Goal: Entertainment & Leisure: Browse casually

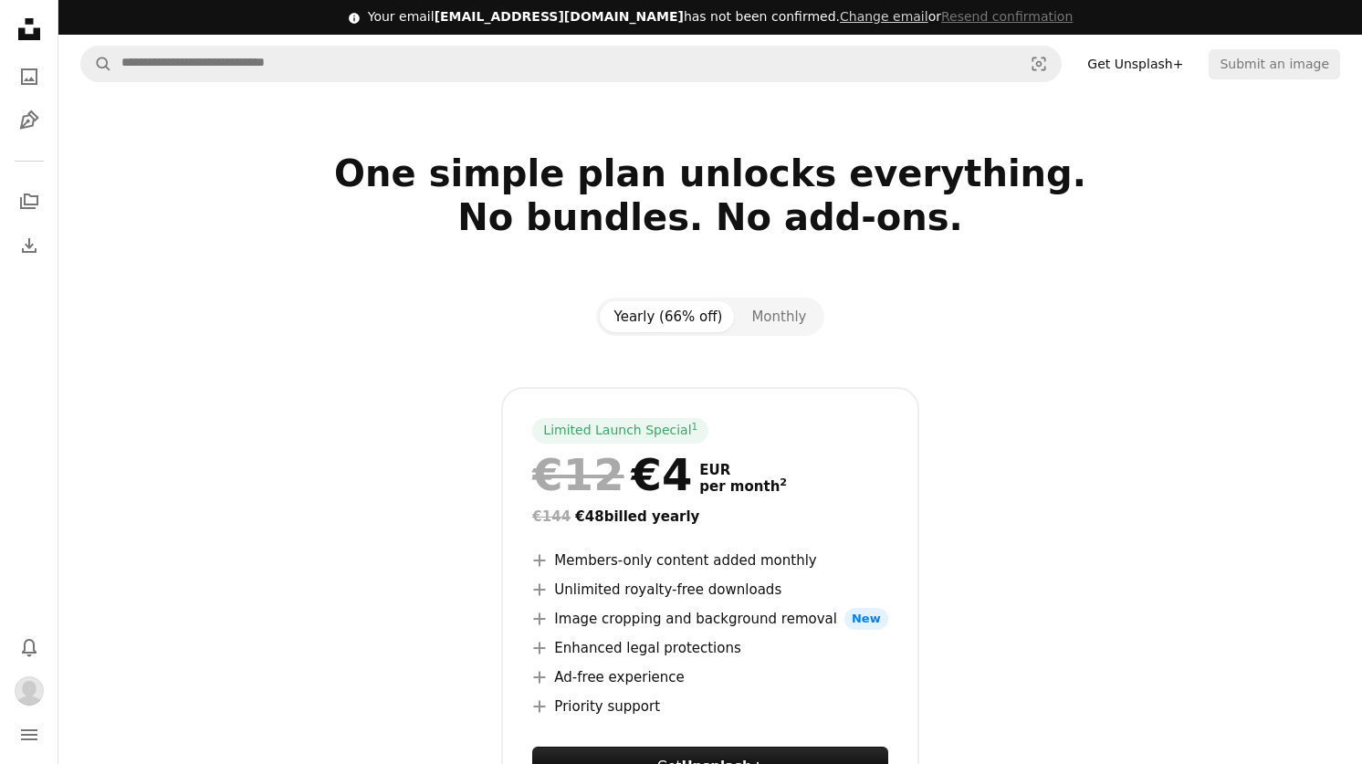
click at [17, 21] on icon "Unsplash logo Unsplash Home" at bounding box center [29, 29] width 37 height 37
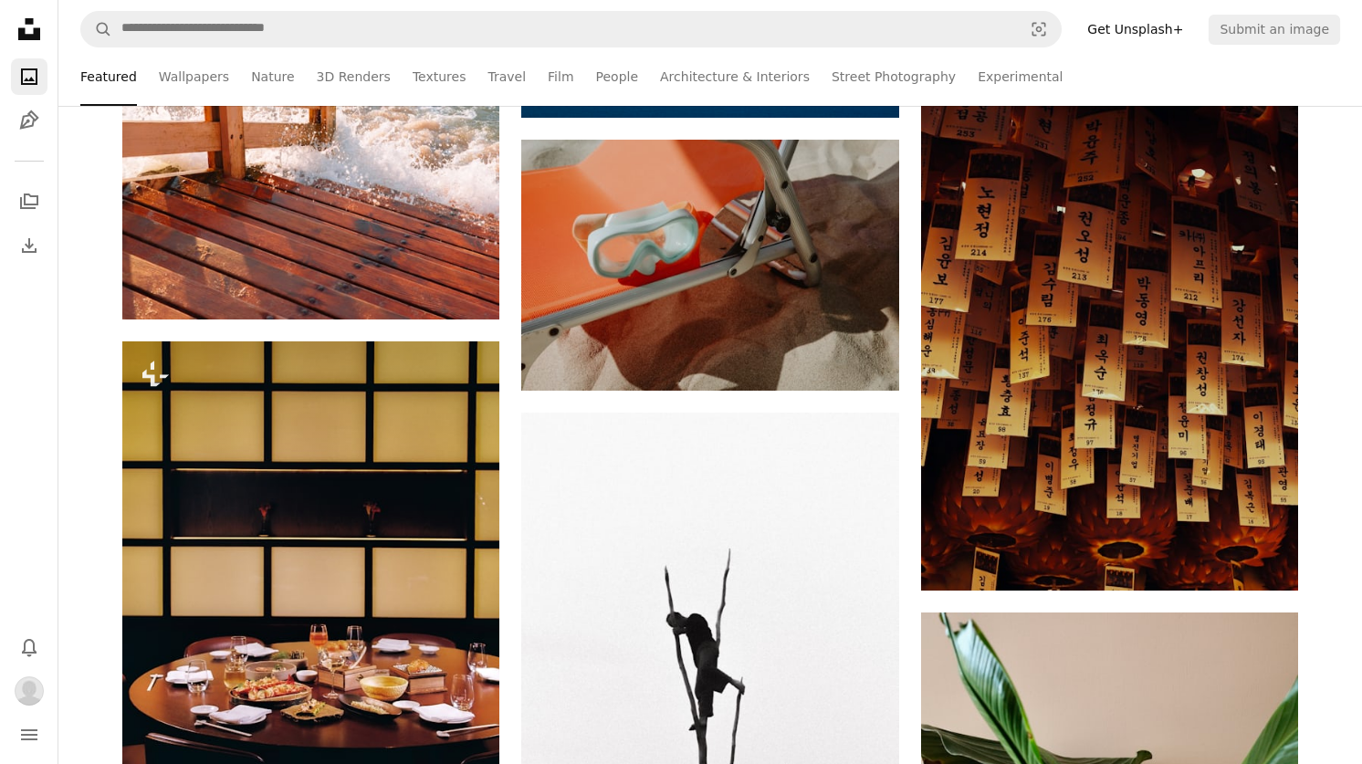
scroll to position [6573, 0]
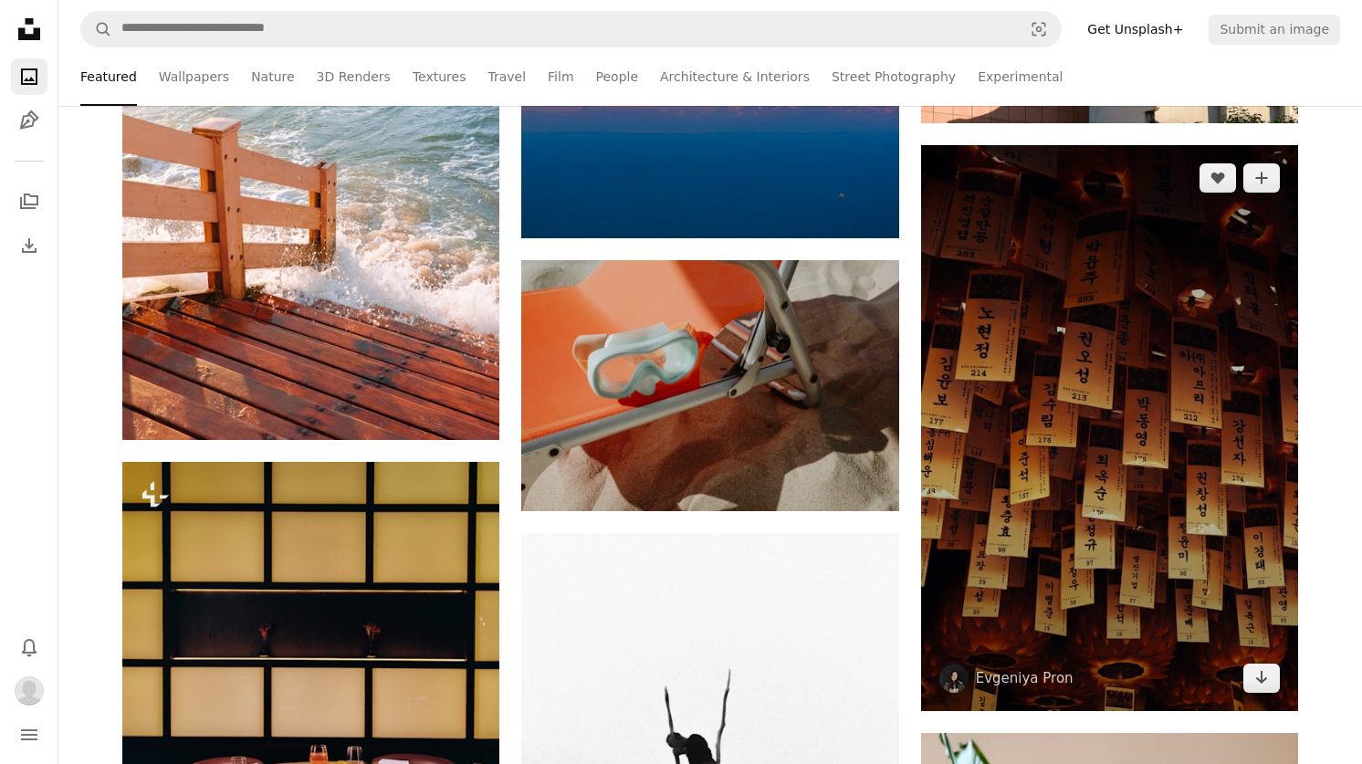
click at [1078, 267] on img at bounding box center [1109, 428] width 377 height 566
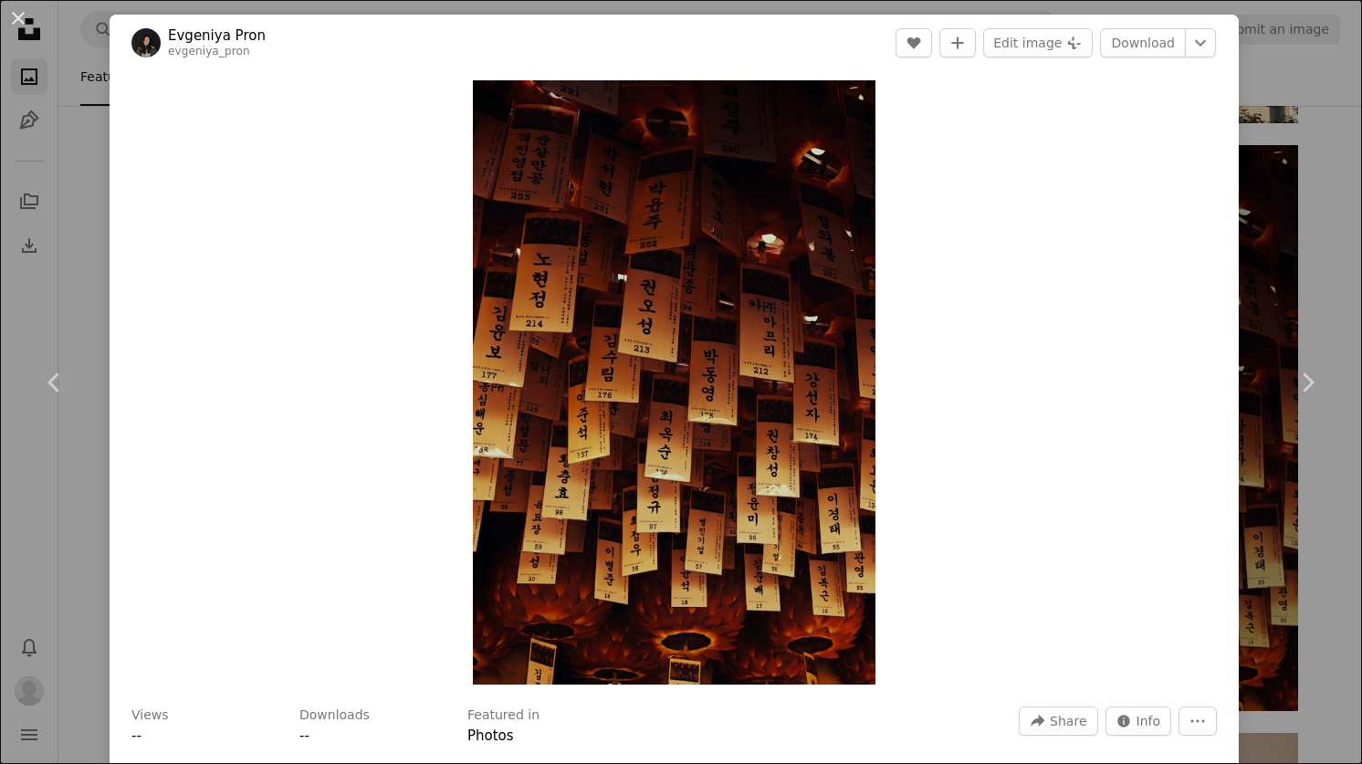
click at [240, 34] on link "Evgeniya Pron" at bounding box center [217, 35] width 98 height 18
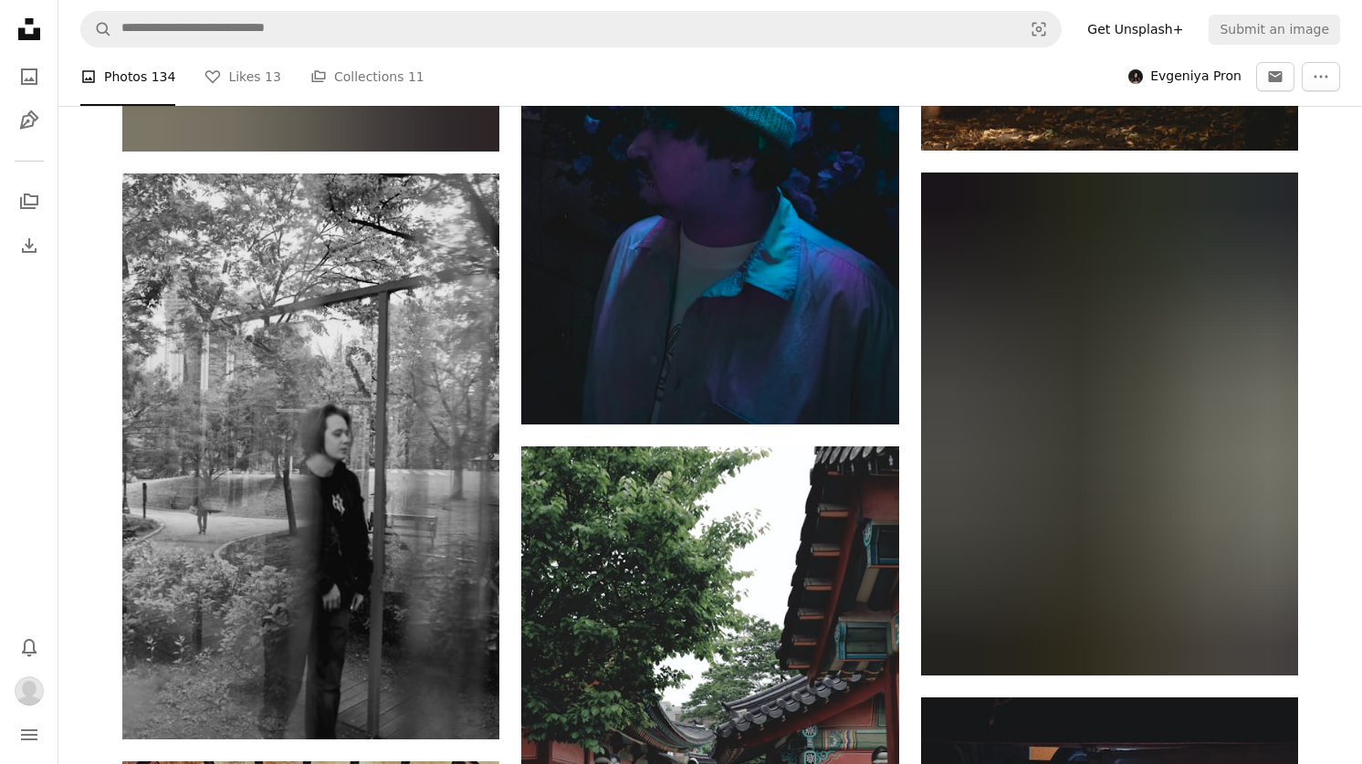
scroll to position [1943, 0]
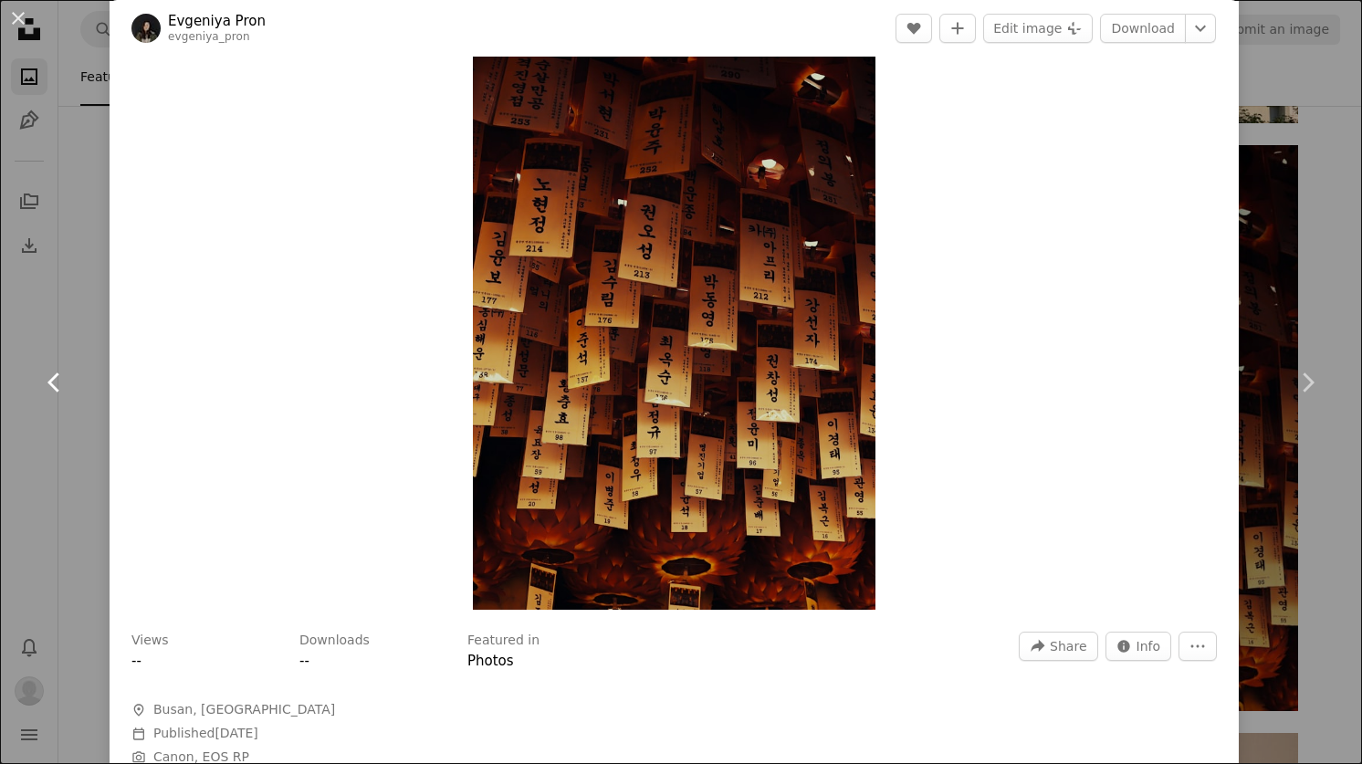
scroll to position [79, 0]
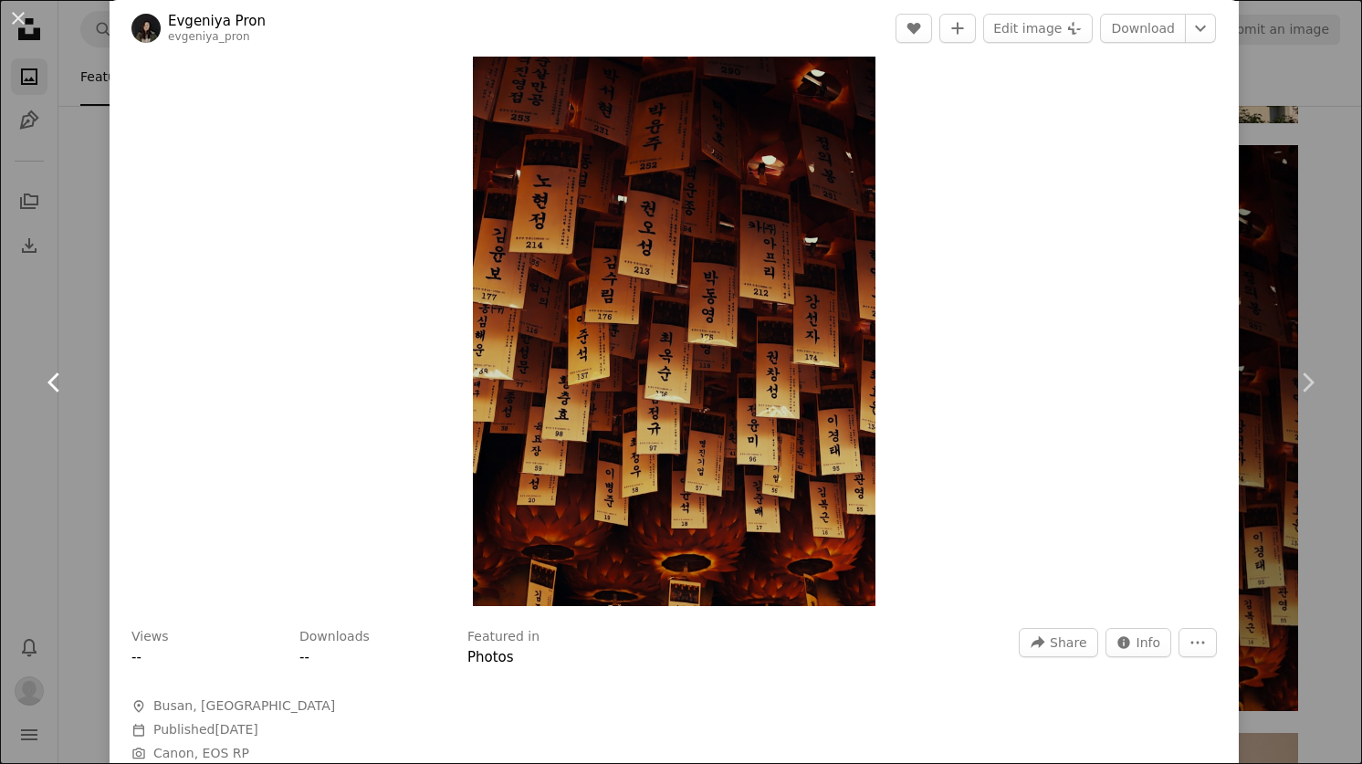
click at [99, 318] on link "Chevron left" at bounding box center [55, 382] width 110 height 175
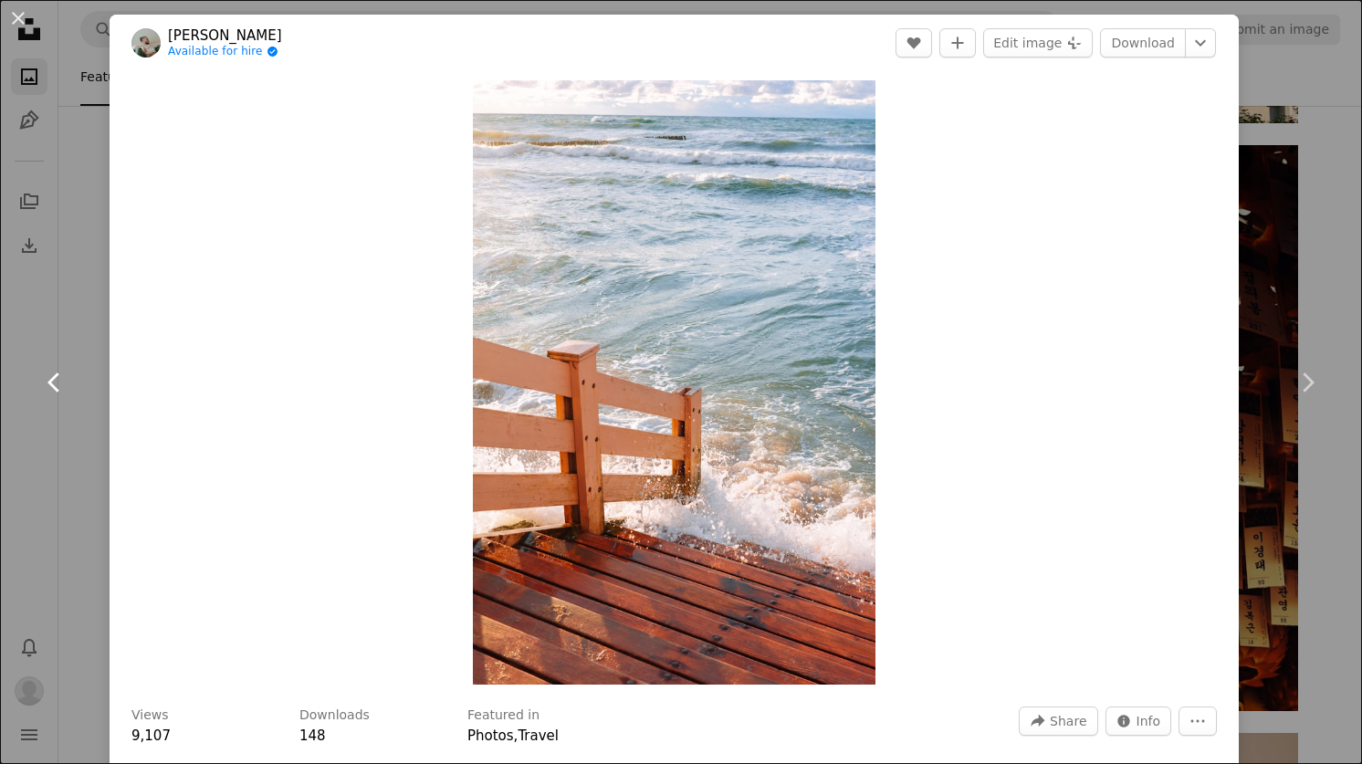
click at [85, 302] on link "Chevron left" at bounding box center [55, 382] width 110 height 175
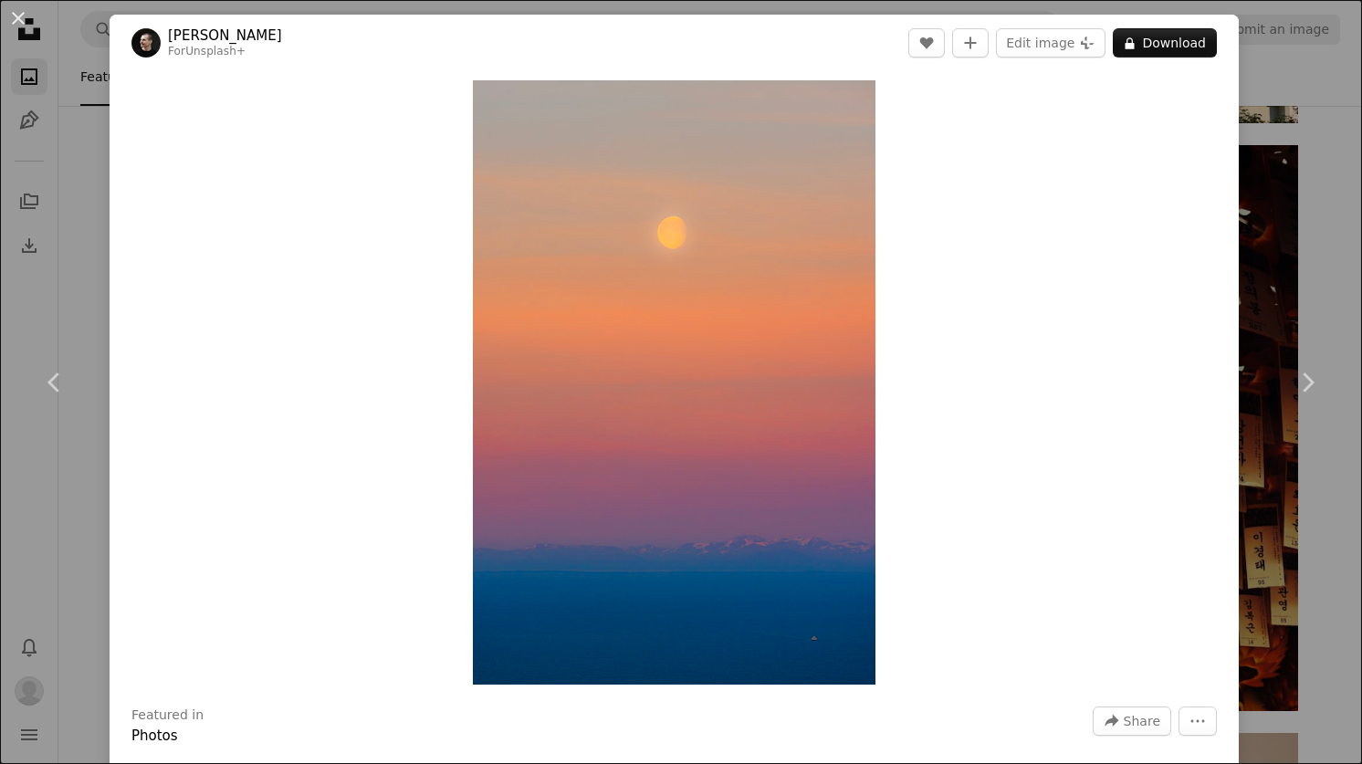
click at [1298, 93] on div "An X shape Chevron left Chevron right [PERSON_NAME] For Unsplash+ A heart A plu…" at bounding box center [681, 382] width 1362 height 764
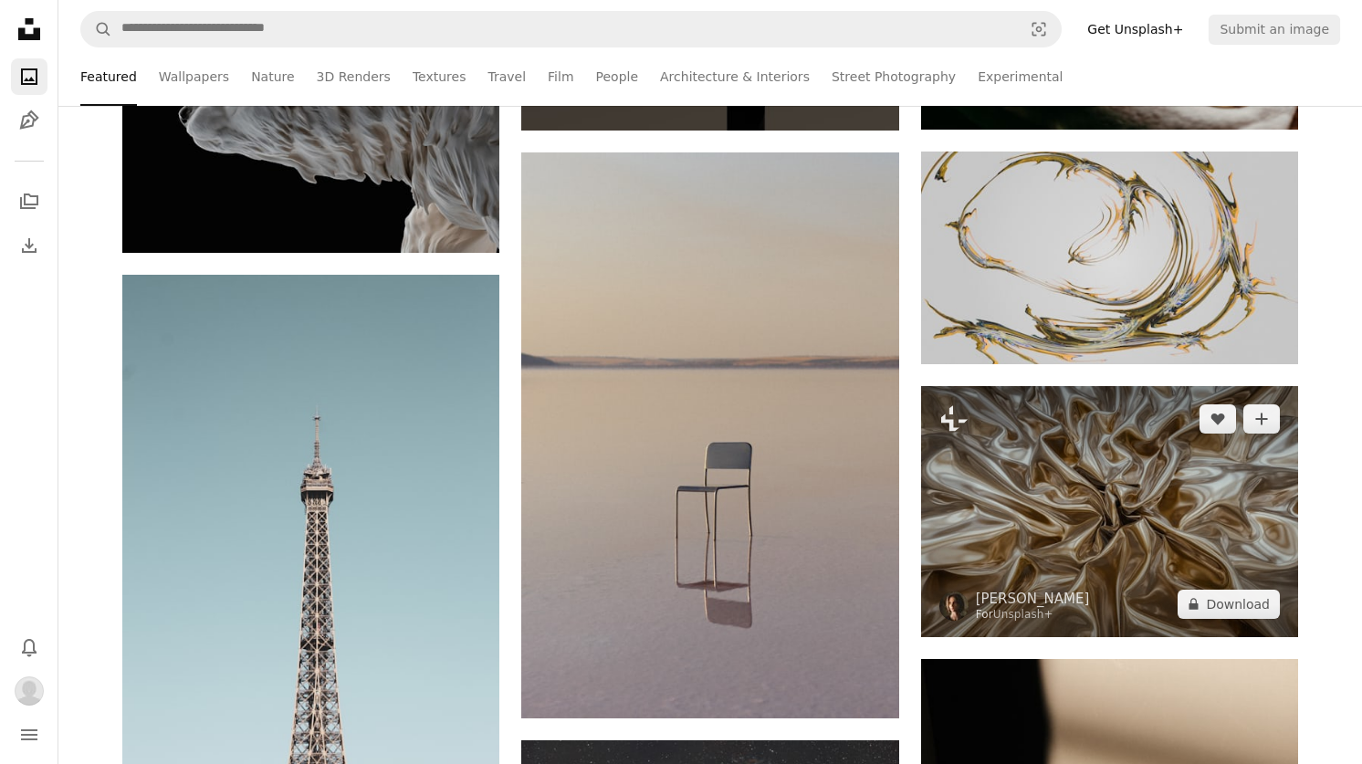
scroll to position [12882, 0]
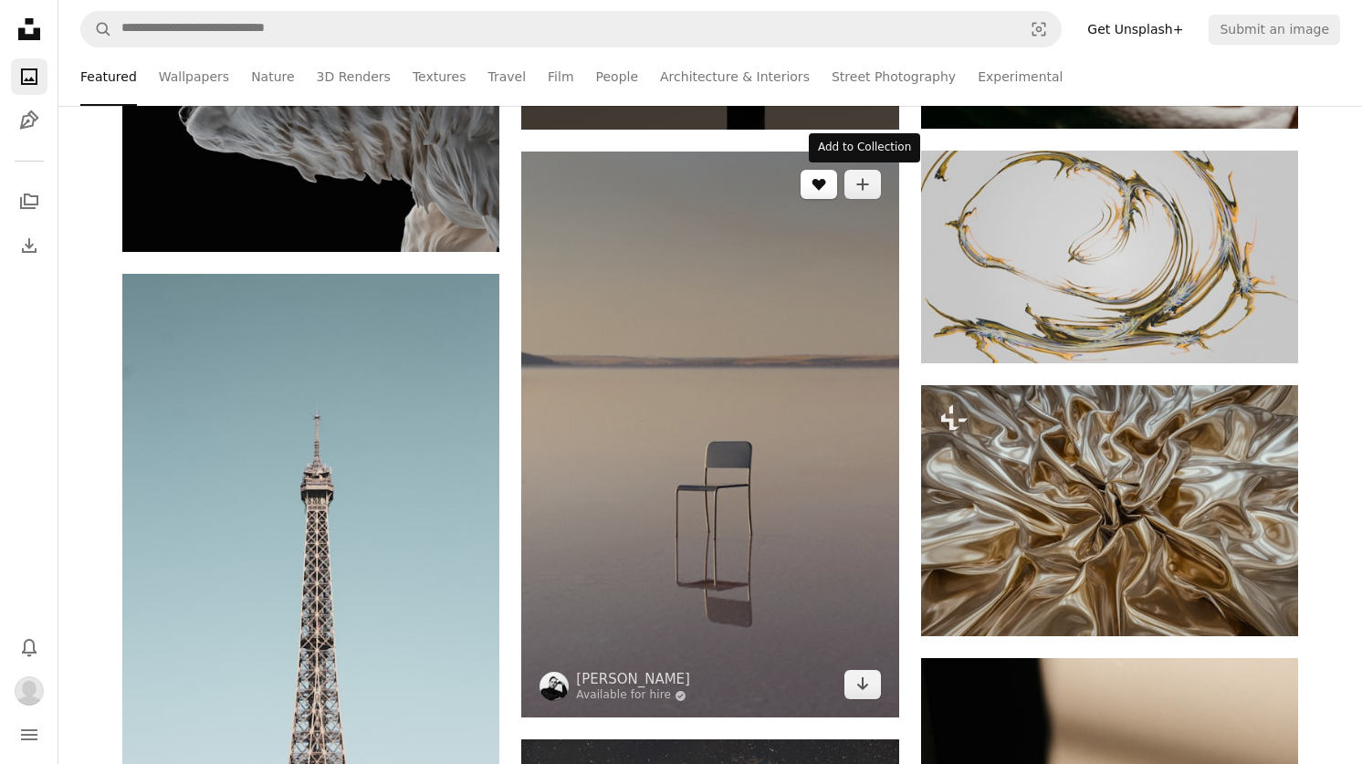
click at [820, 175] on button "A heart" at bounding box center [819, 184] width 37 height 29
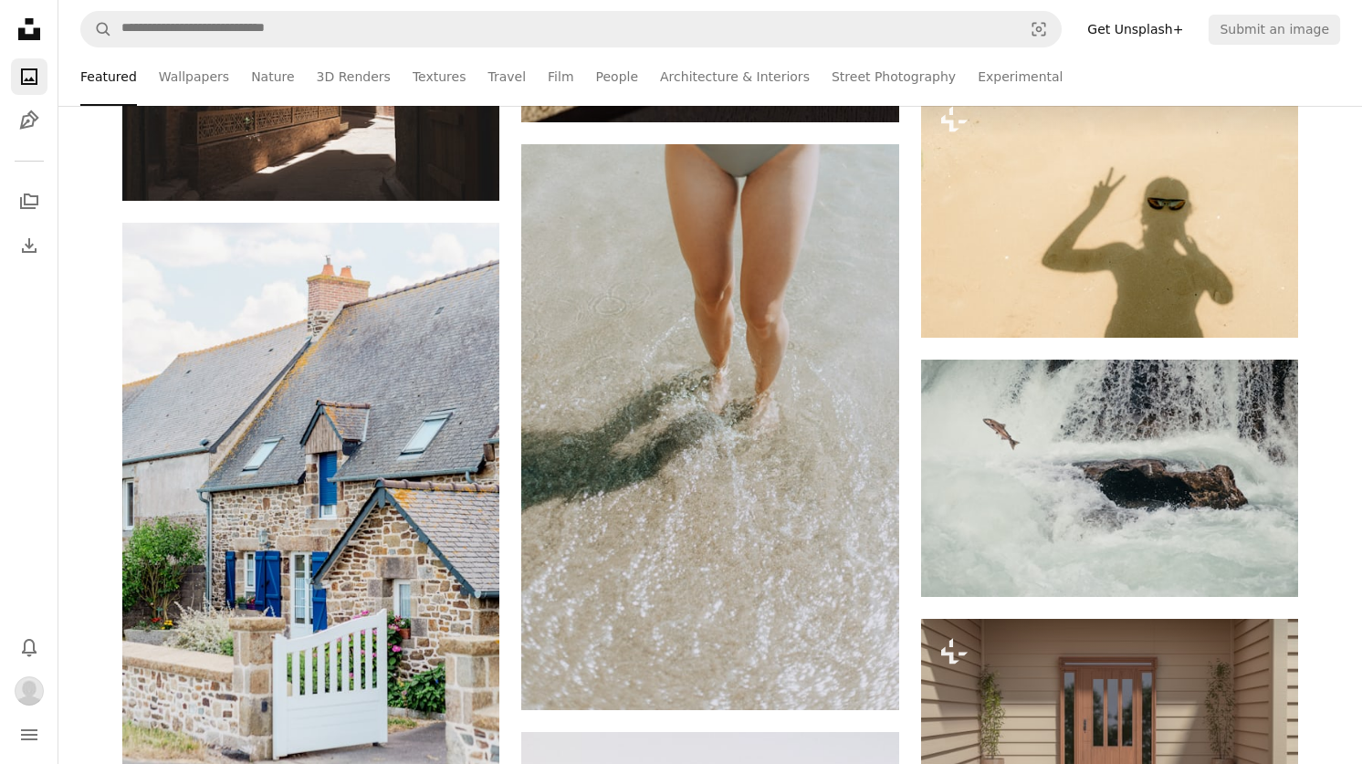
scroll to position [17390, 0]
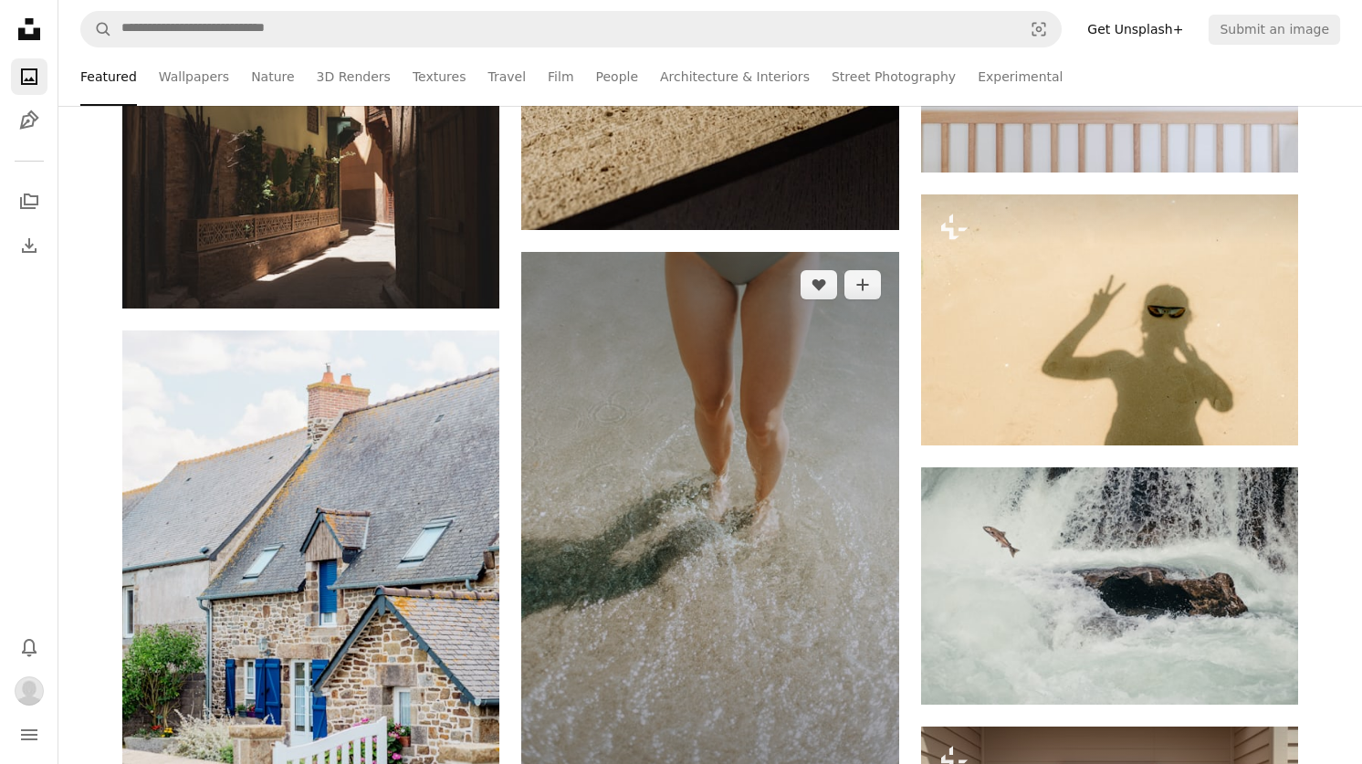
click at [784, 396] on img at bounding box center [709, 535] width 377 height 566
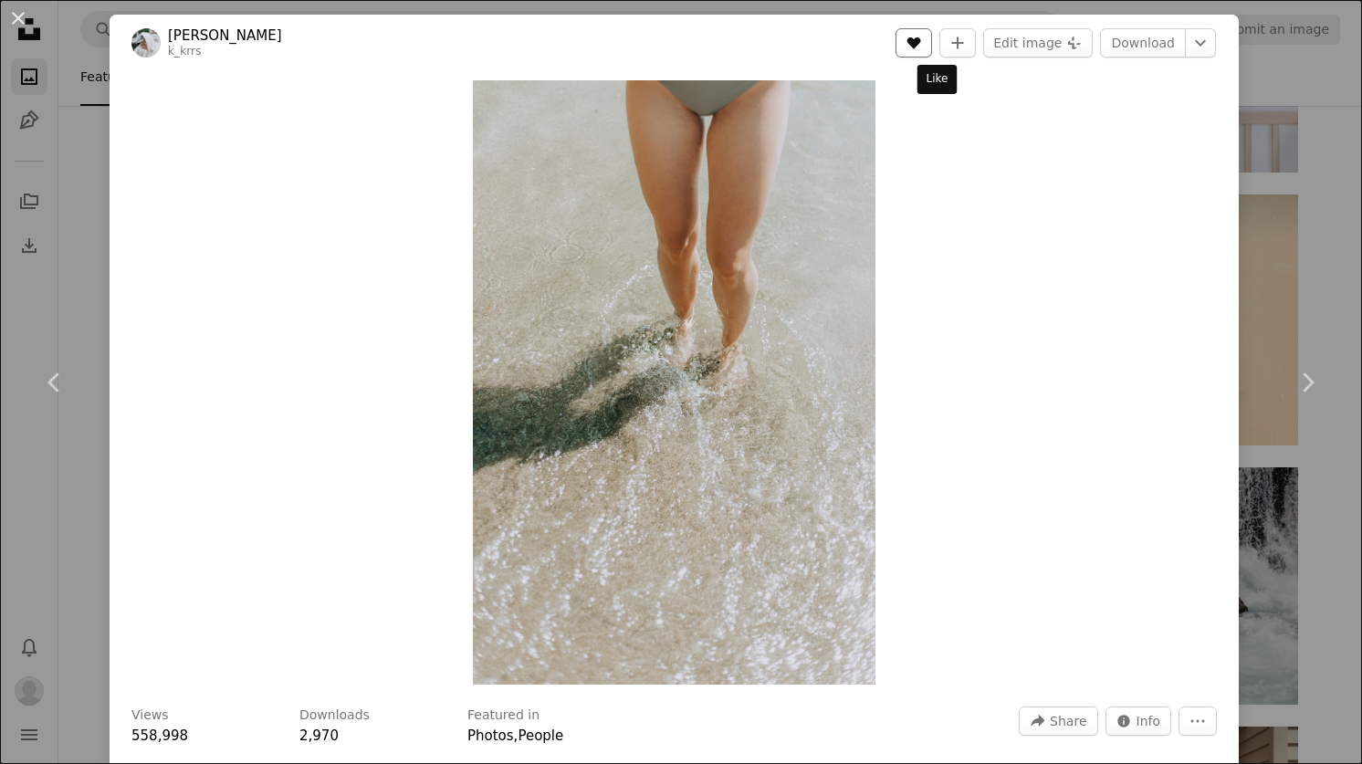
click at [932, 52] on button "A heart" at bounding box center [914, 42] width 37 height 29
click at [238, 31] on link "[PERSON_NAME]" at bounding box center [225, 35] width 114 height 18
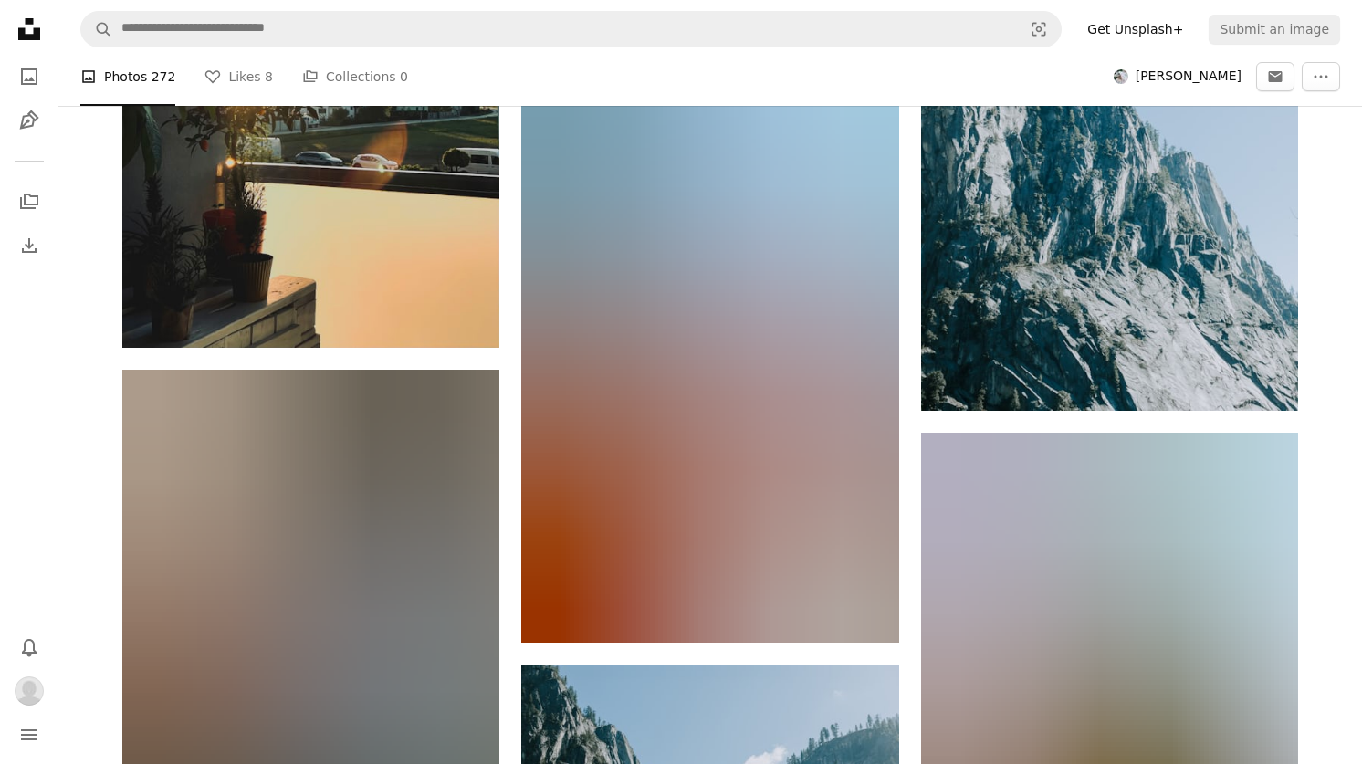
scroll to position [5202, 0]
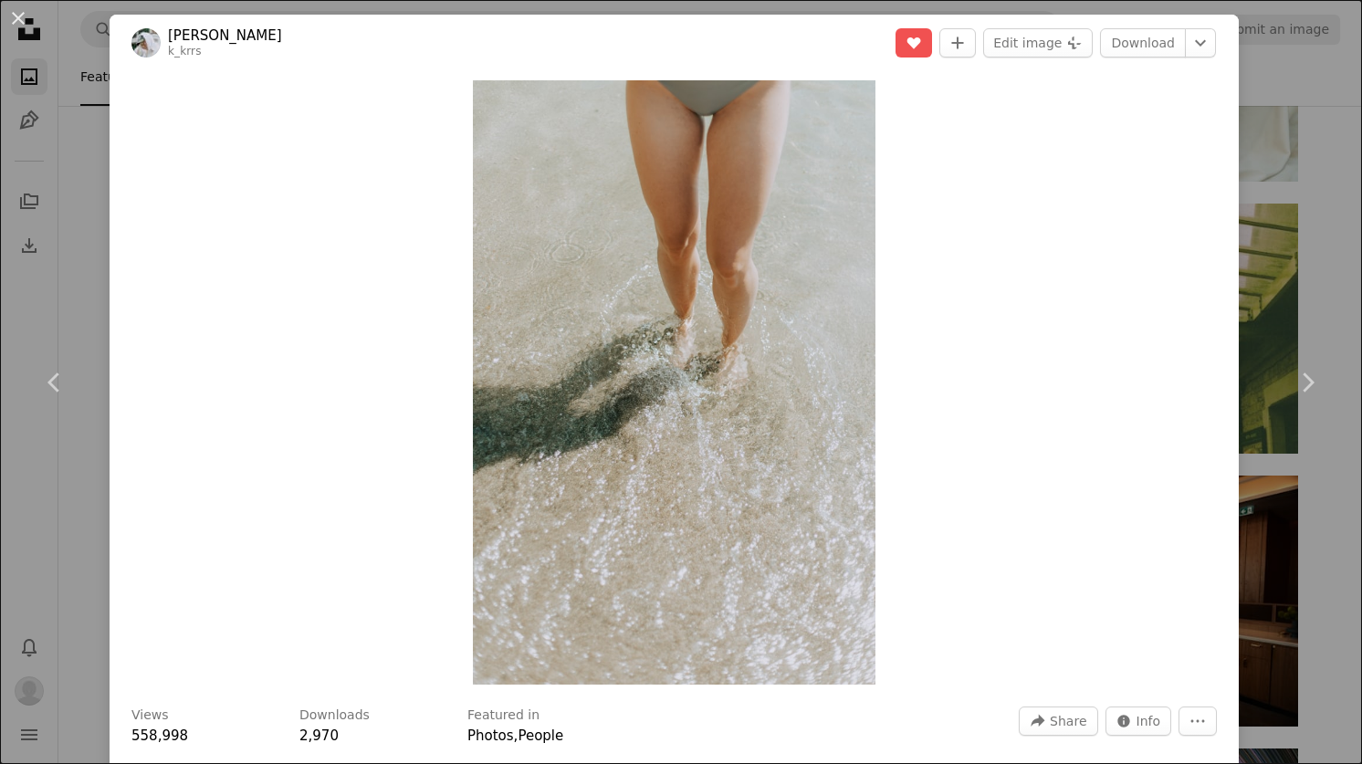
scroll to position [17390, 0]
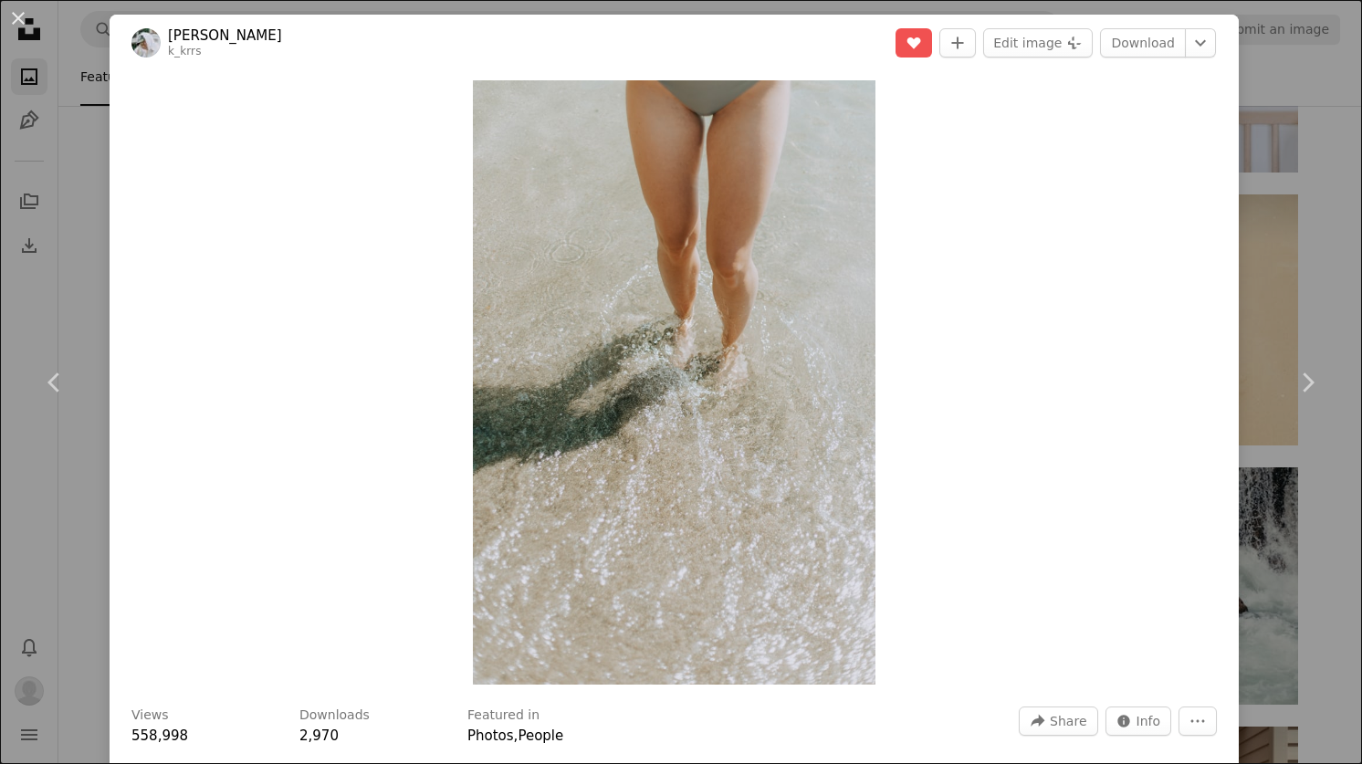
click at [92, 188] on div "An X shape Chevron left Chevron right [PERSON_NAME] k_krrs A heart A plus sign …" at bounding box center [681, 382] width 1362 height 764
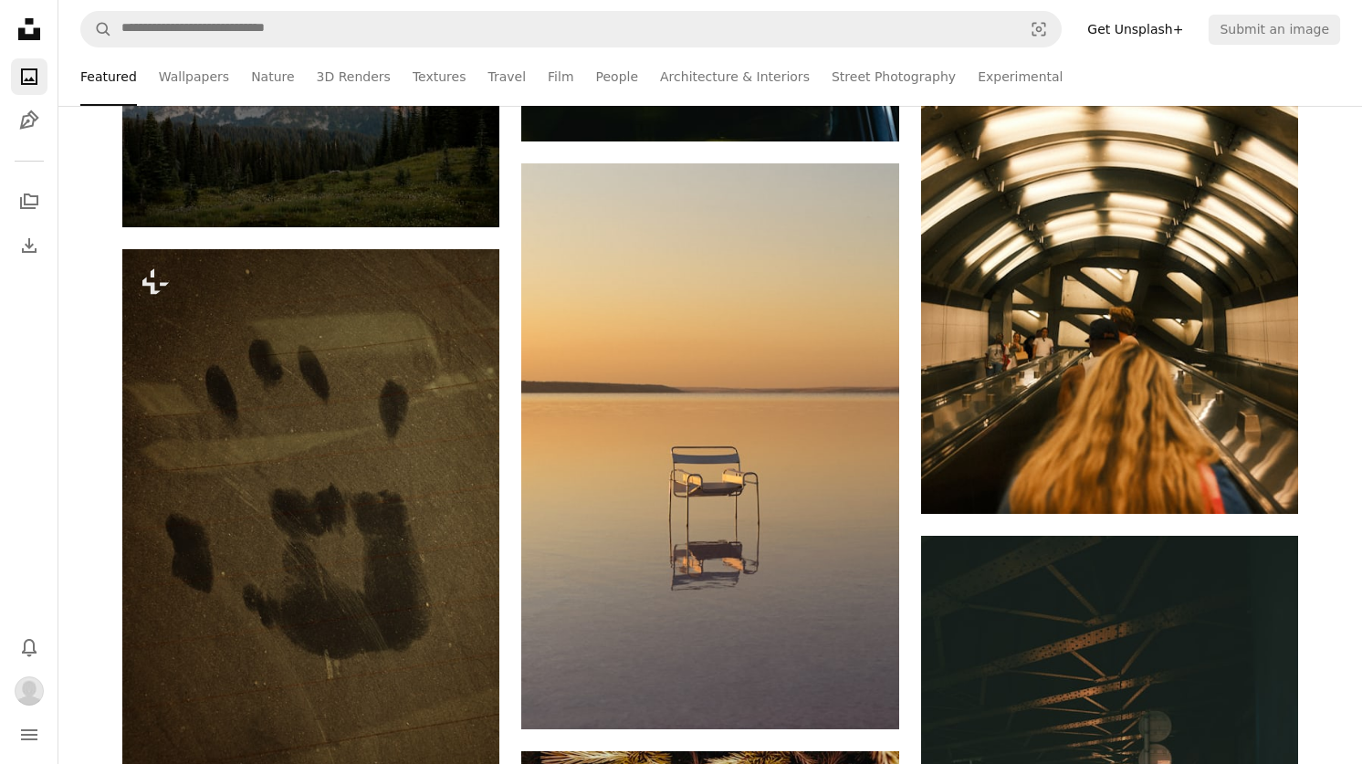
scroll to position [40730, 0]
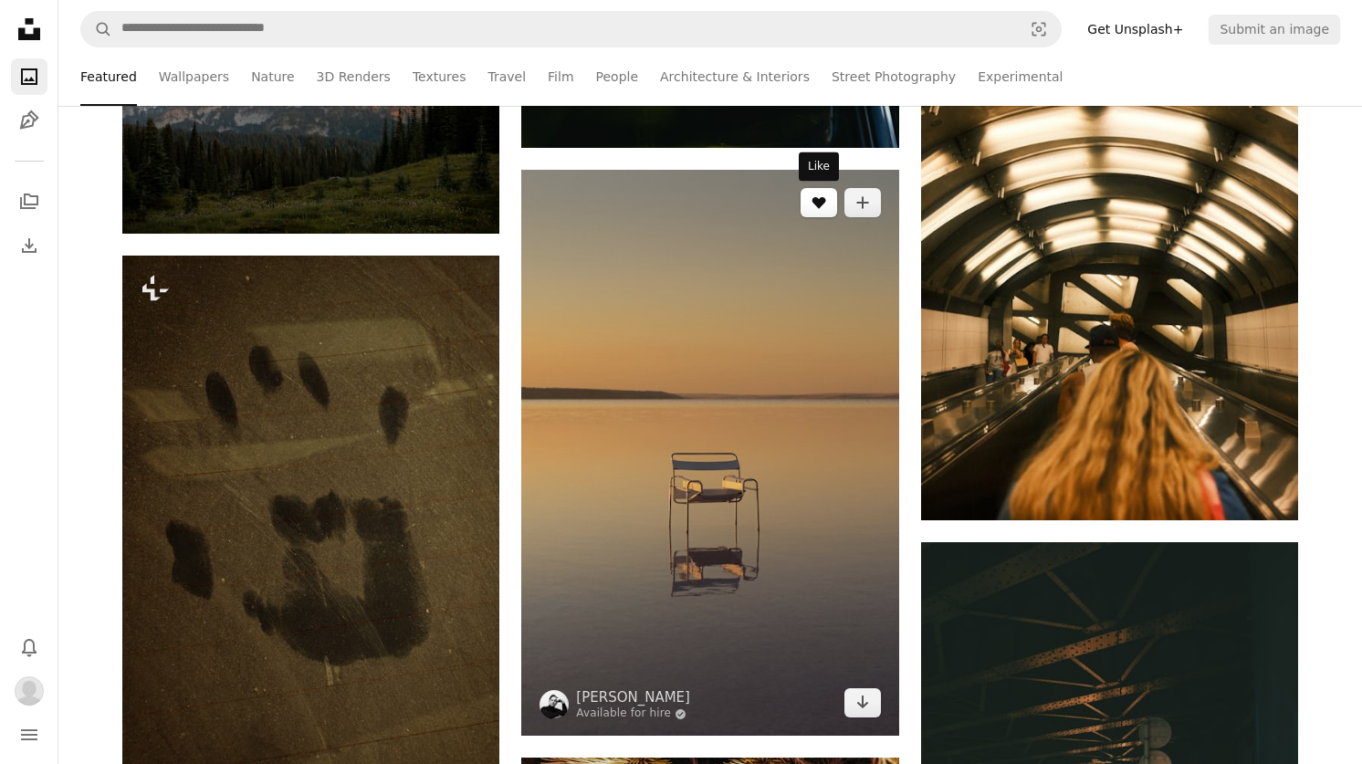
click at [818, 209] on icon "A heart" at bounding box center [819, 202] width 15 height 15
click at [783, 323] on img at bounding box center [709, 453] width 377 height 566
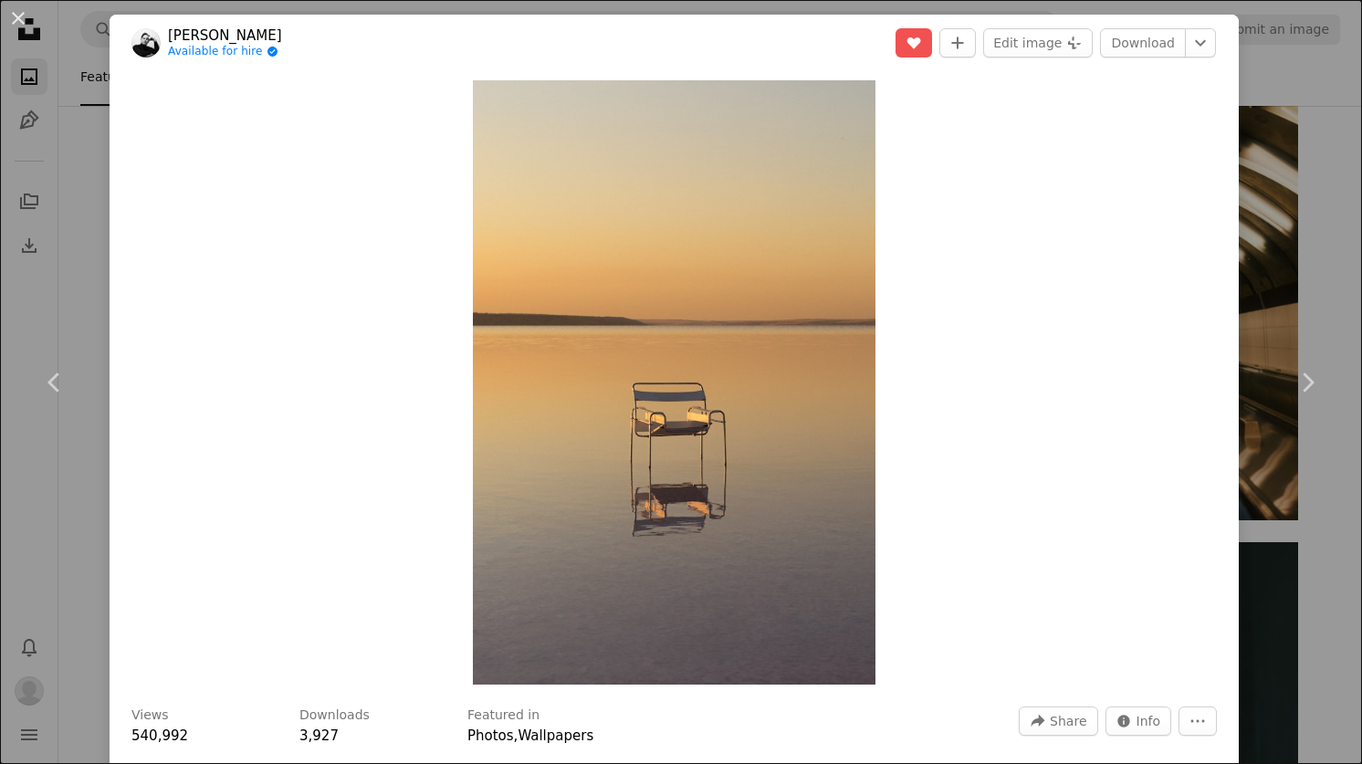
click at [183, 36] on link "[PERSON_NAME]" at bounding box center [225, 35] width 114 height 18
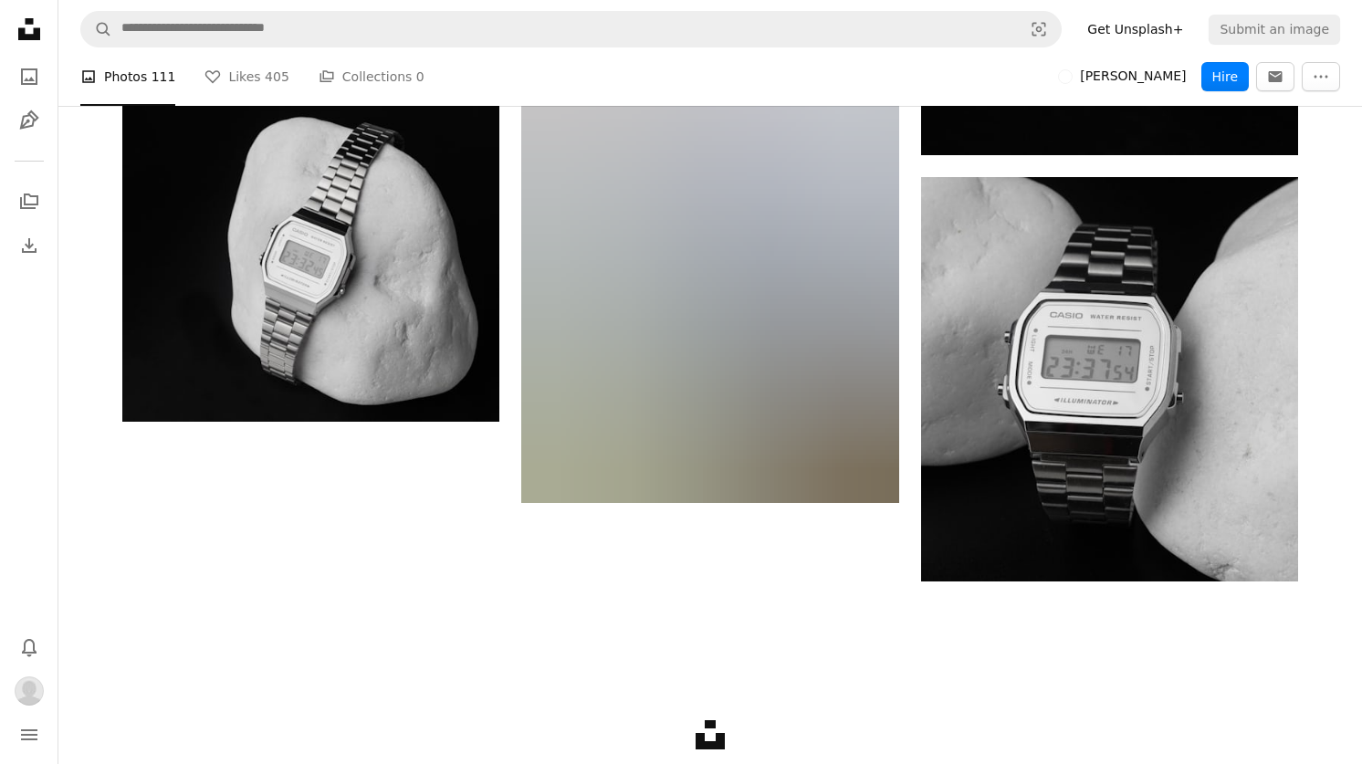
scroll to position [18409, 0]
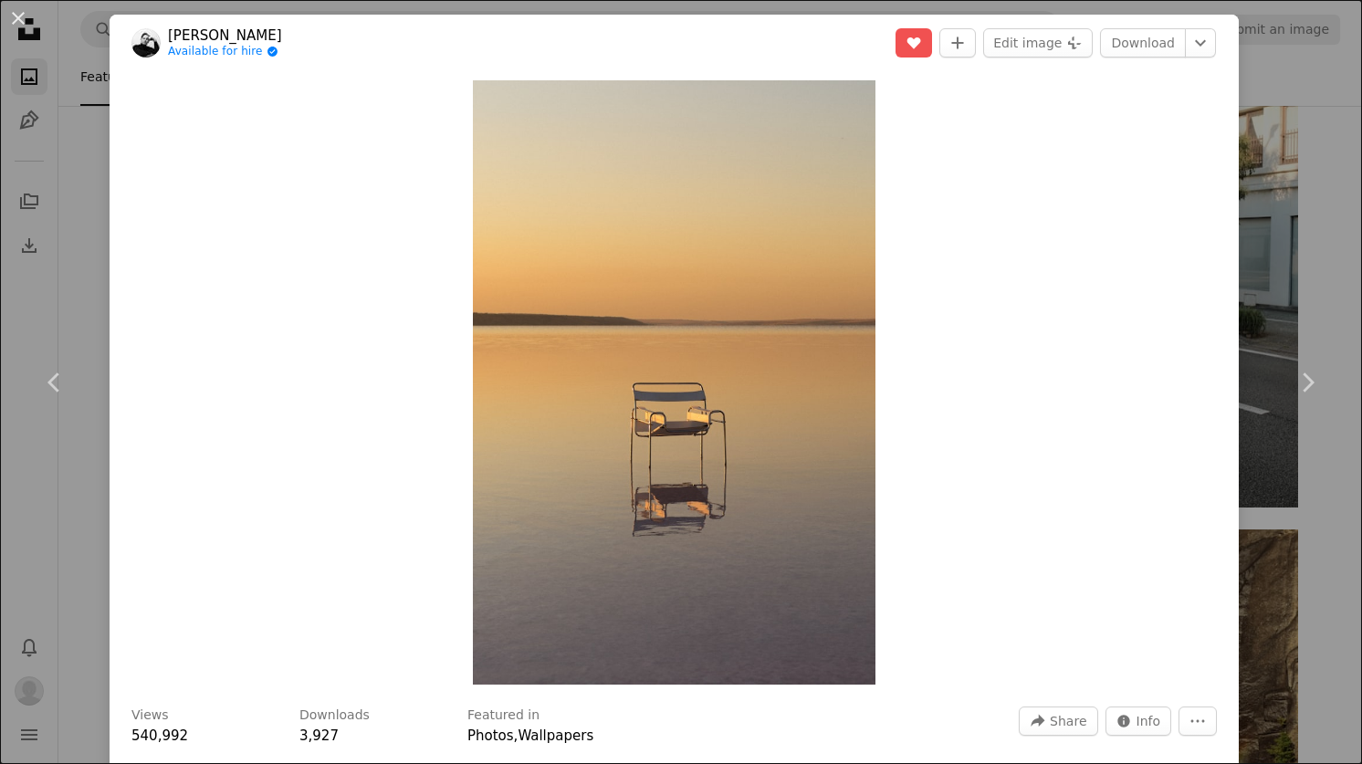
scroll to position [40730, 0]
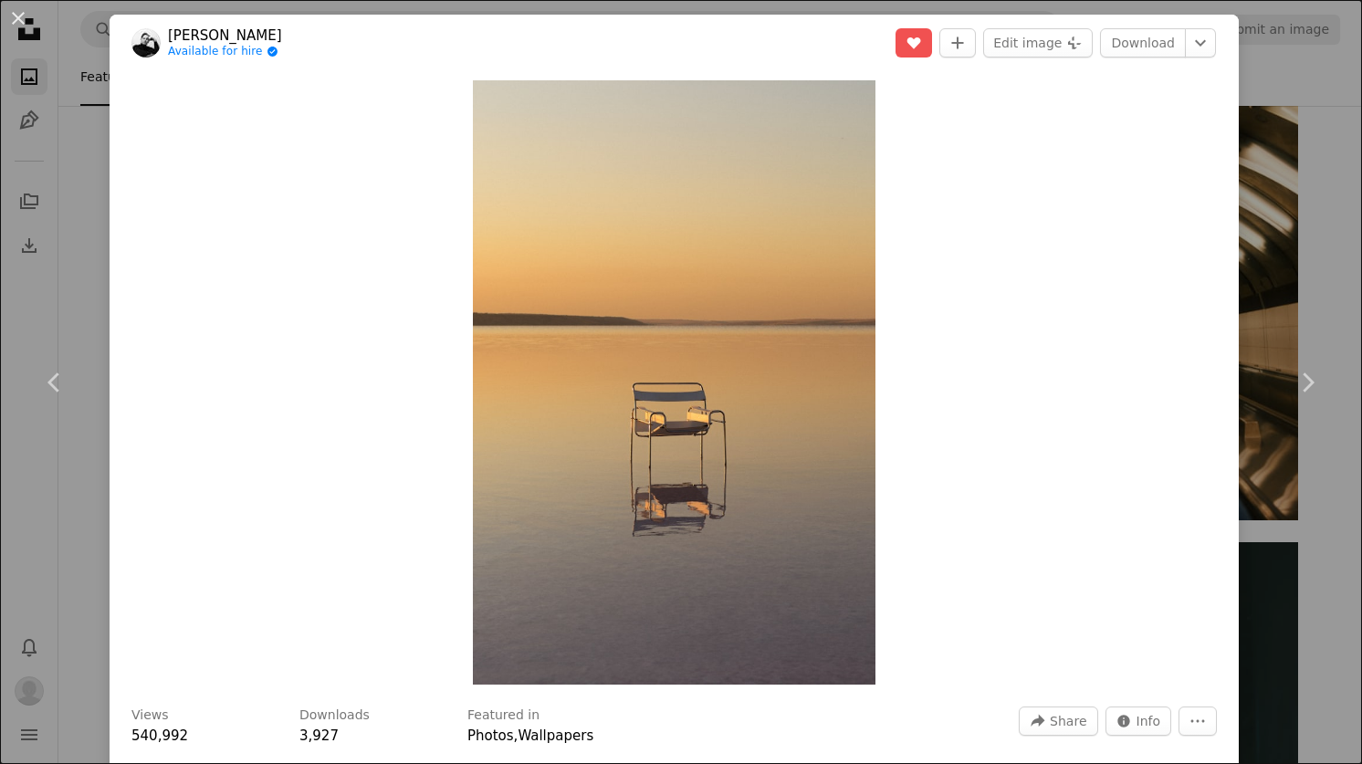
click at [137, 142] on div "Zoom in" at bounding box center [675, 382] width 1130 height 623
click at [1259, 106] on div "An X shape Chevron left Chevron right [PERSON_NAME] Available for hire A checkm…" at bounding box center [681, 382] width 1362 height 764
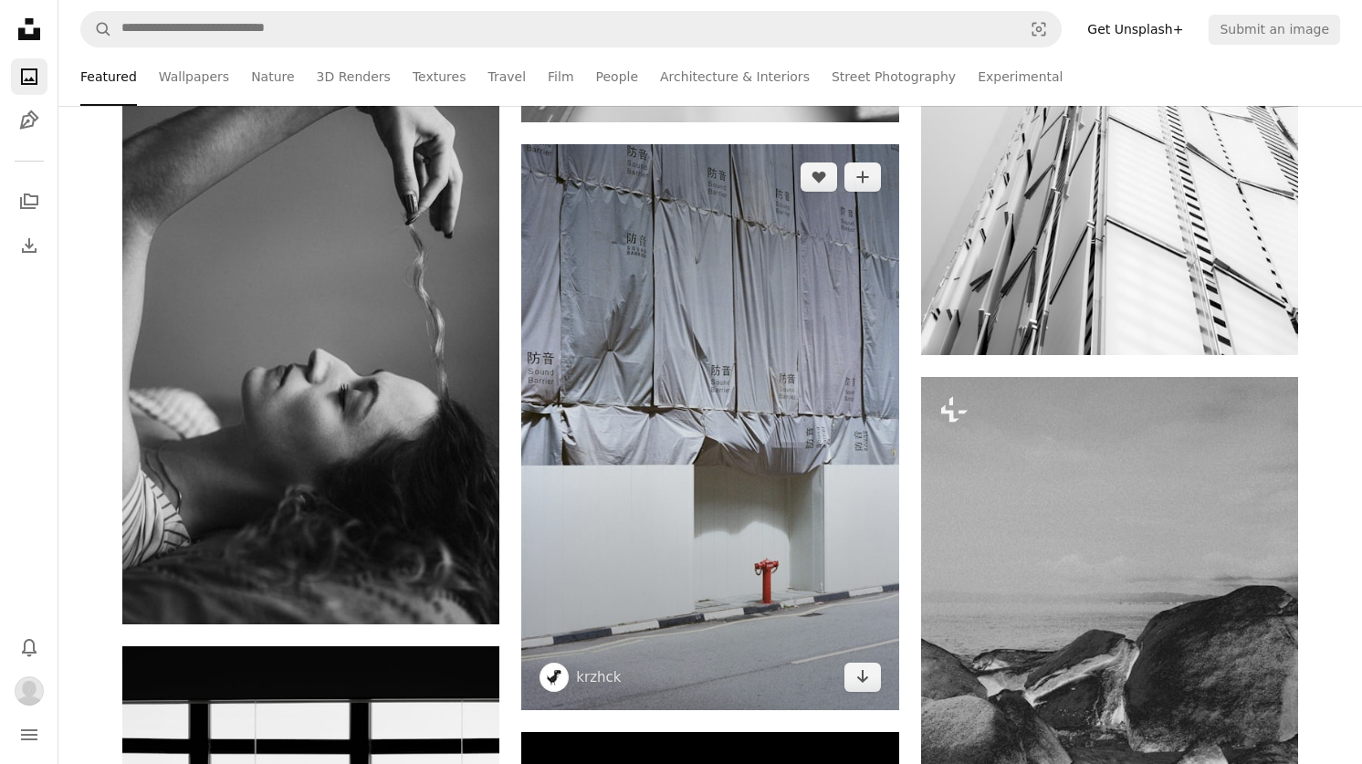
scroll to position [44764, 0]
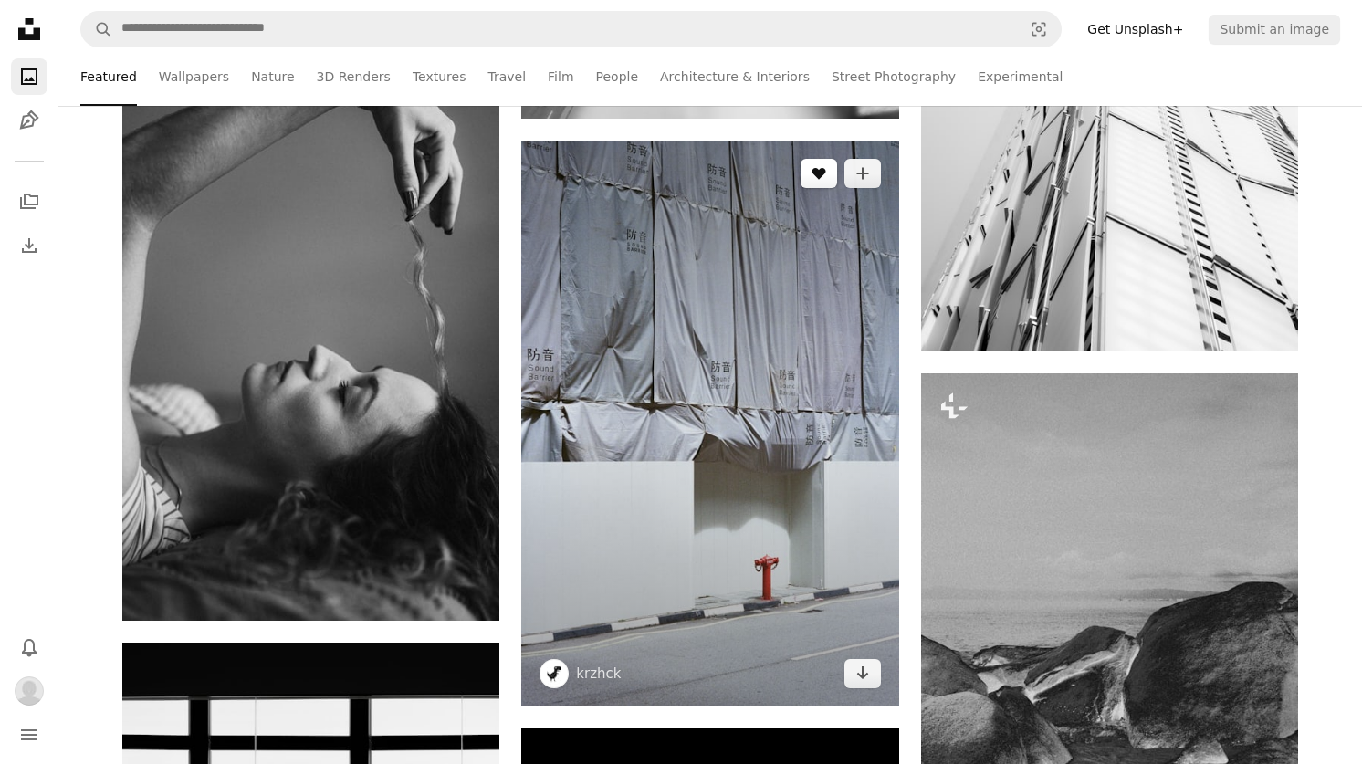
click at [818, 175] on icon "Like" at bounding box center [819, 174] width 14 height 12
click at [589, 671] on link "krzhck" at bounding box center [598, 674] width 45 height 18
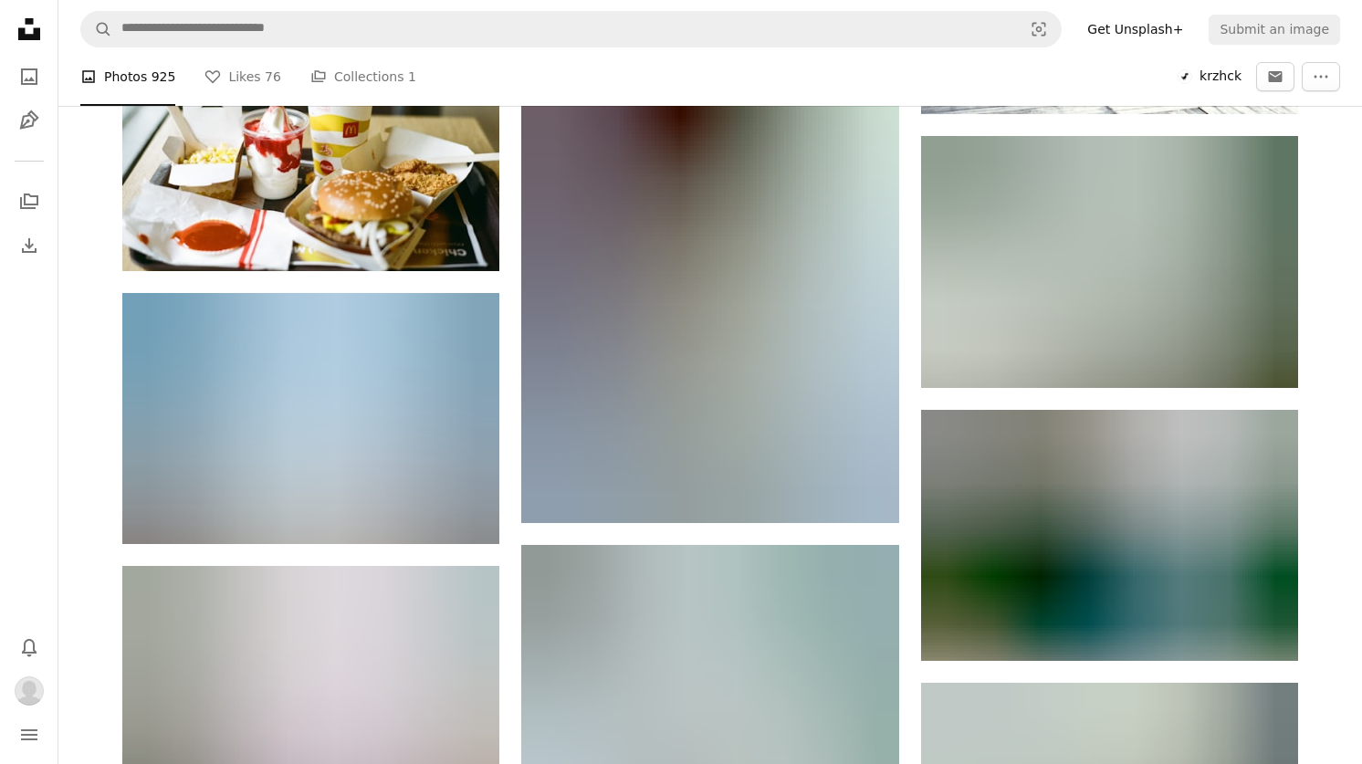
scroll to position [3028, 0]
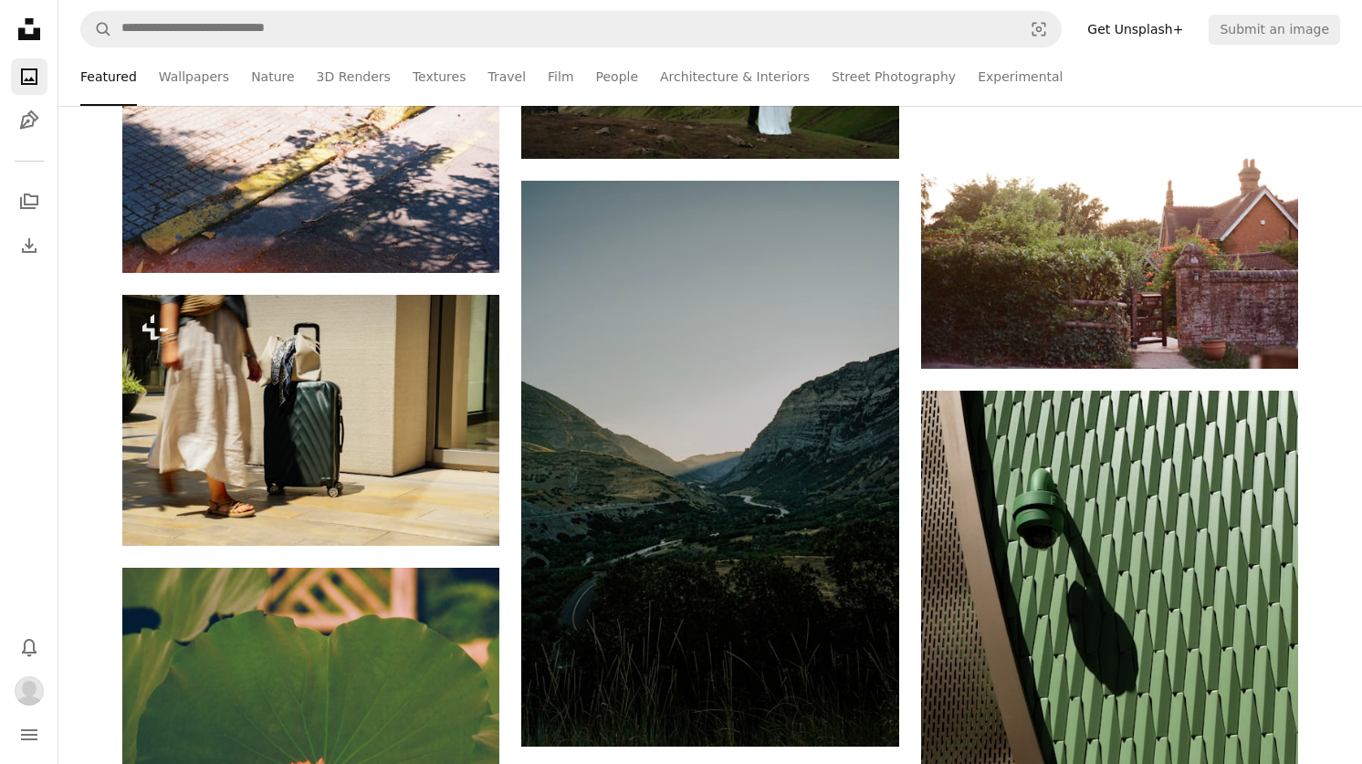
scroll to position [46762, 0]
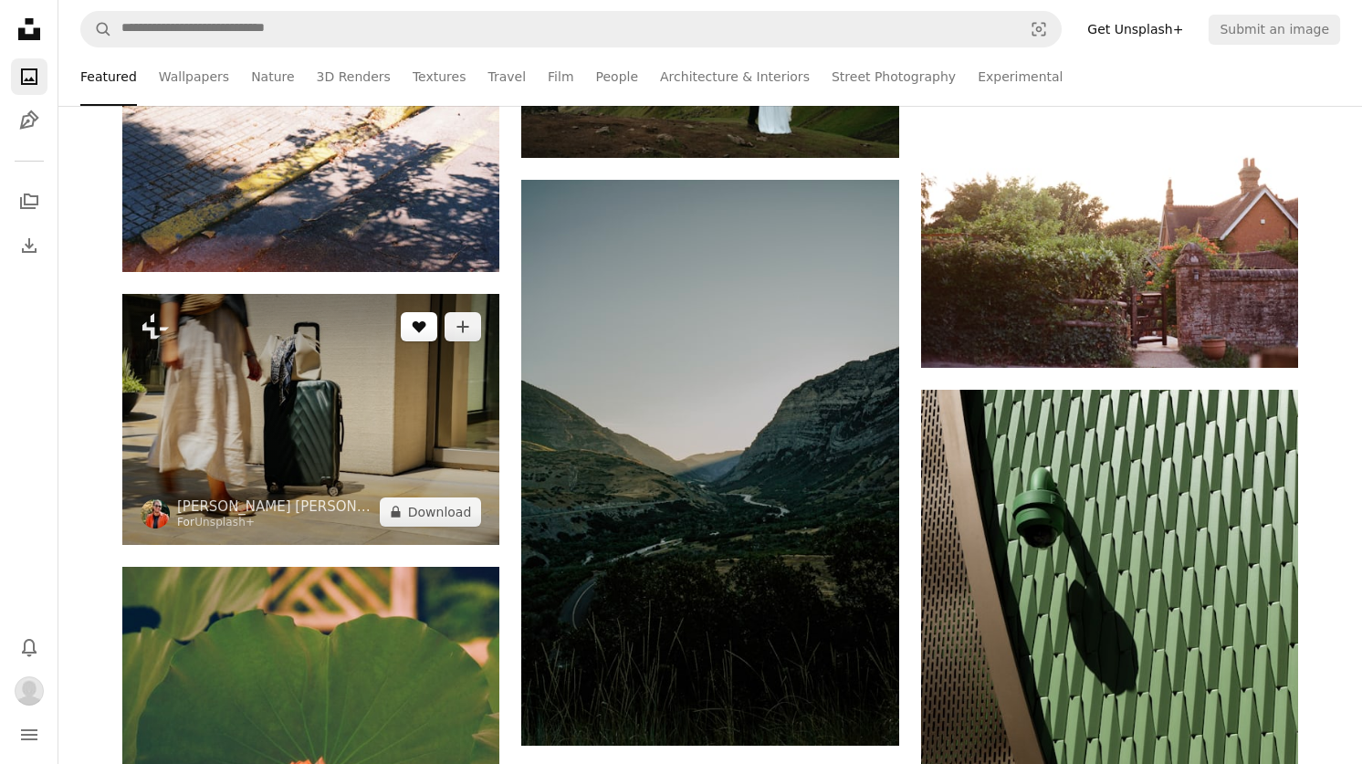
click at [415, 330] on icon "A heart" at bounding box center [419, 327] width 15 height 15
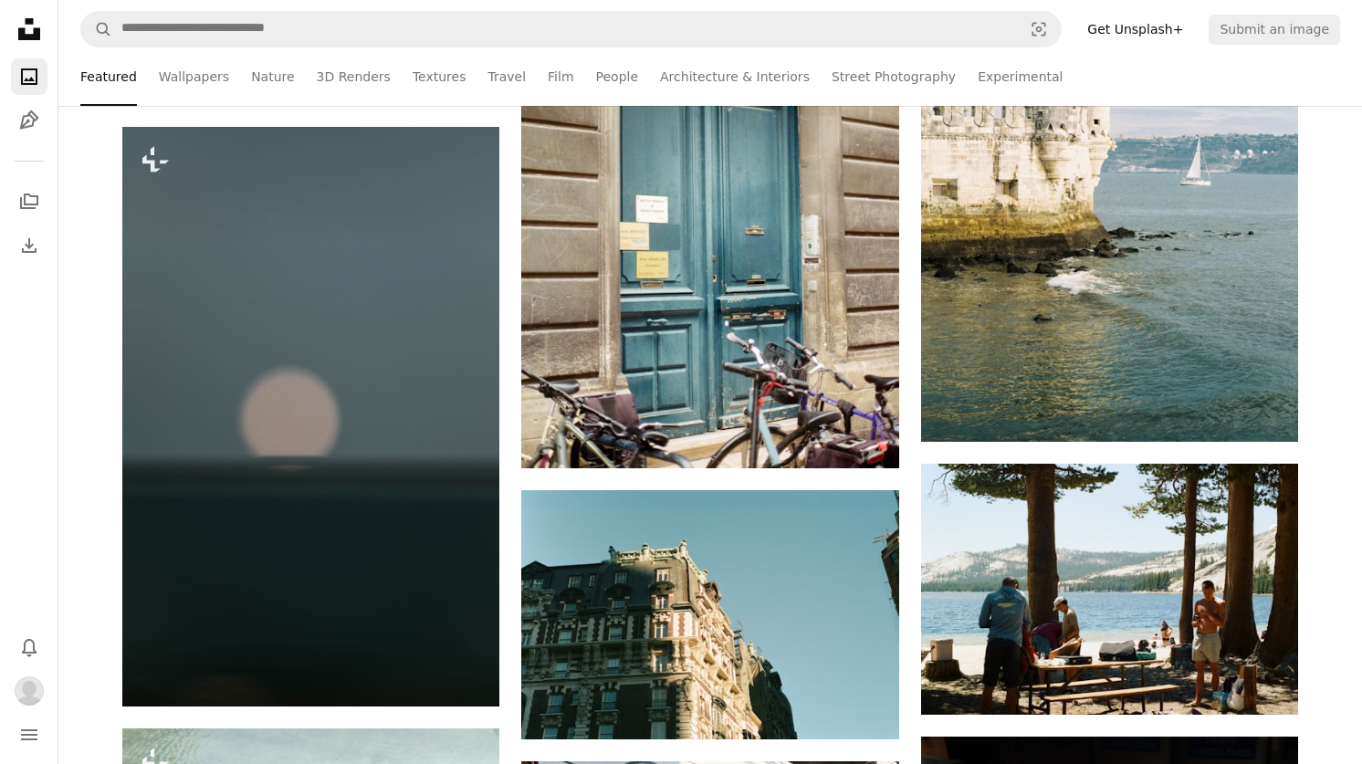
scroll to position [51558, 0]
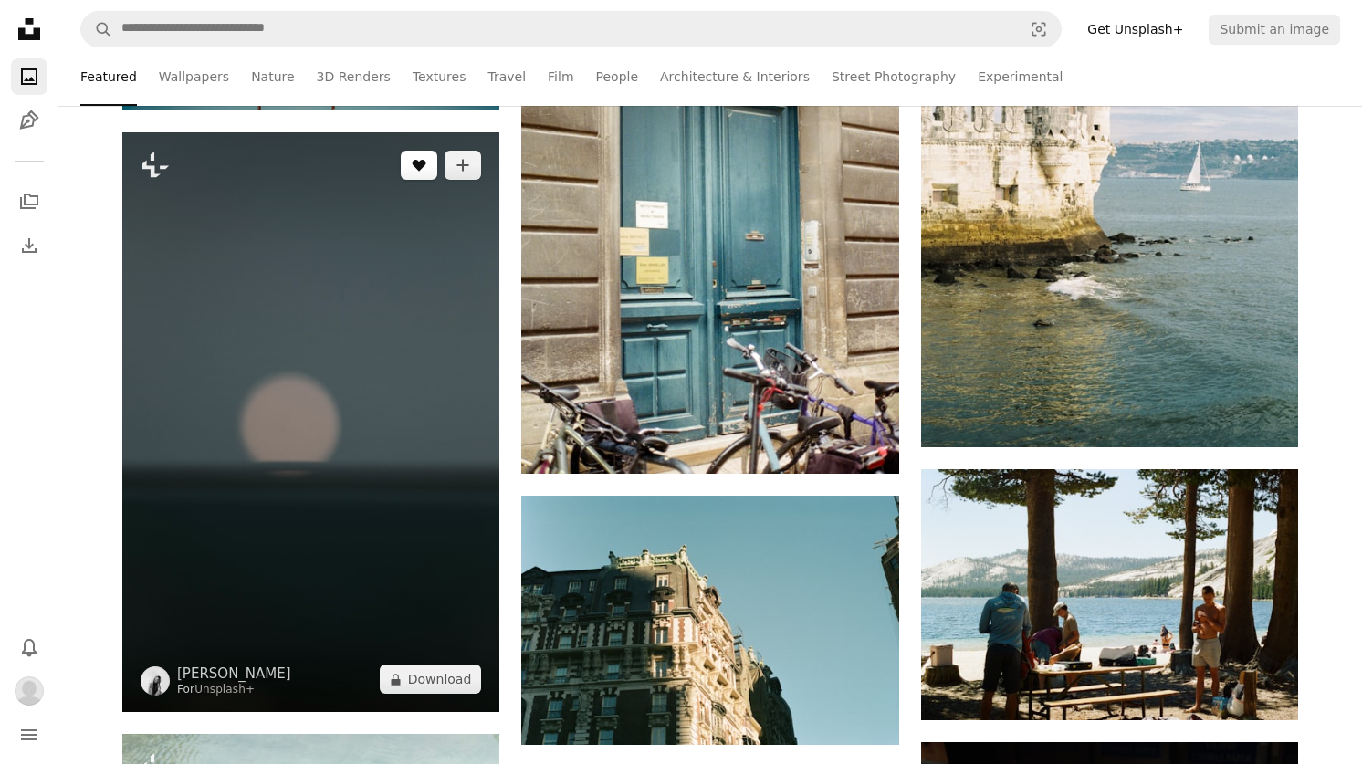
click at [418, 164] on icon "Like" at bounding box center [420, 166] width 14 height 12
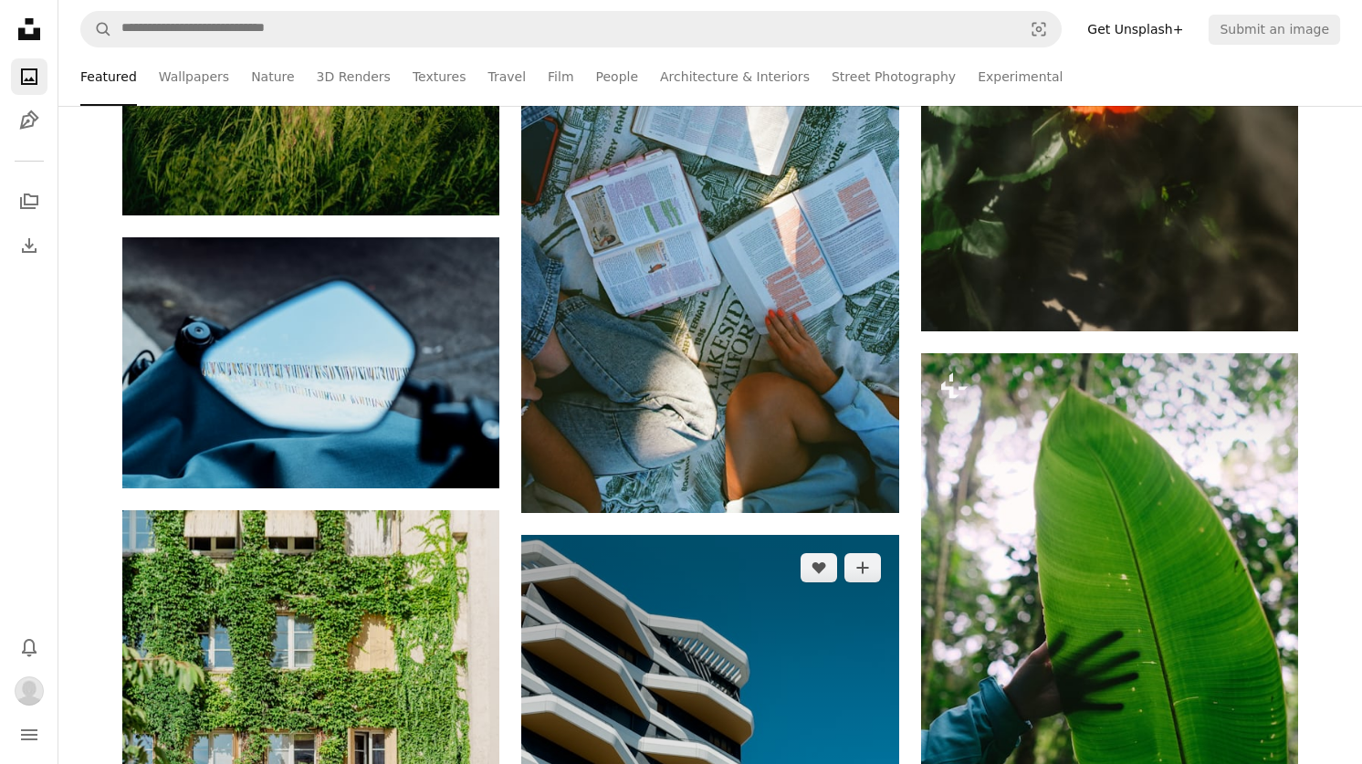
scroll to position [59934, 0]
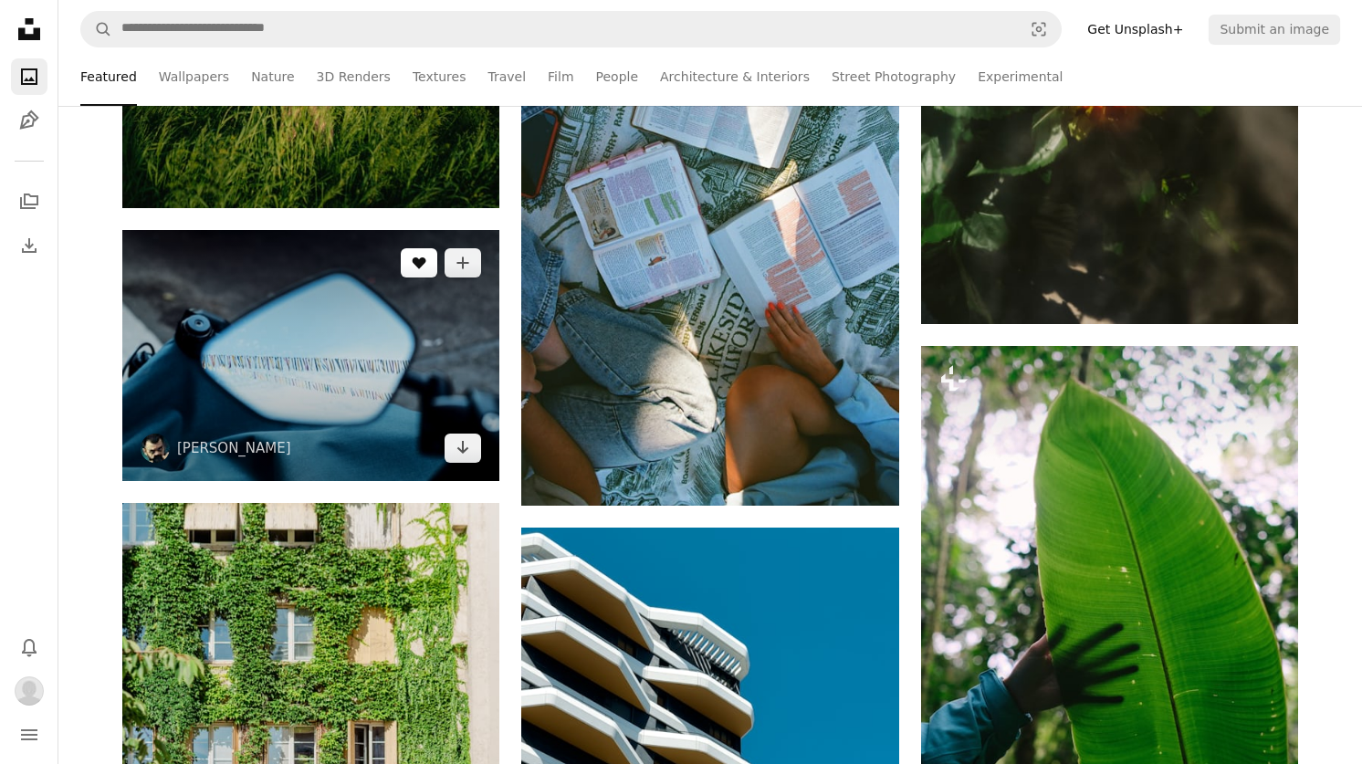
click at [419, 270] on button "A heart" at bounding box center [419, 262] width 37 height 29
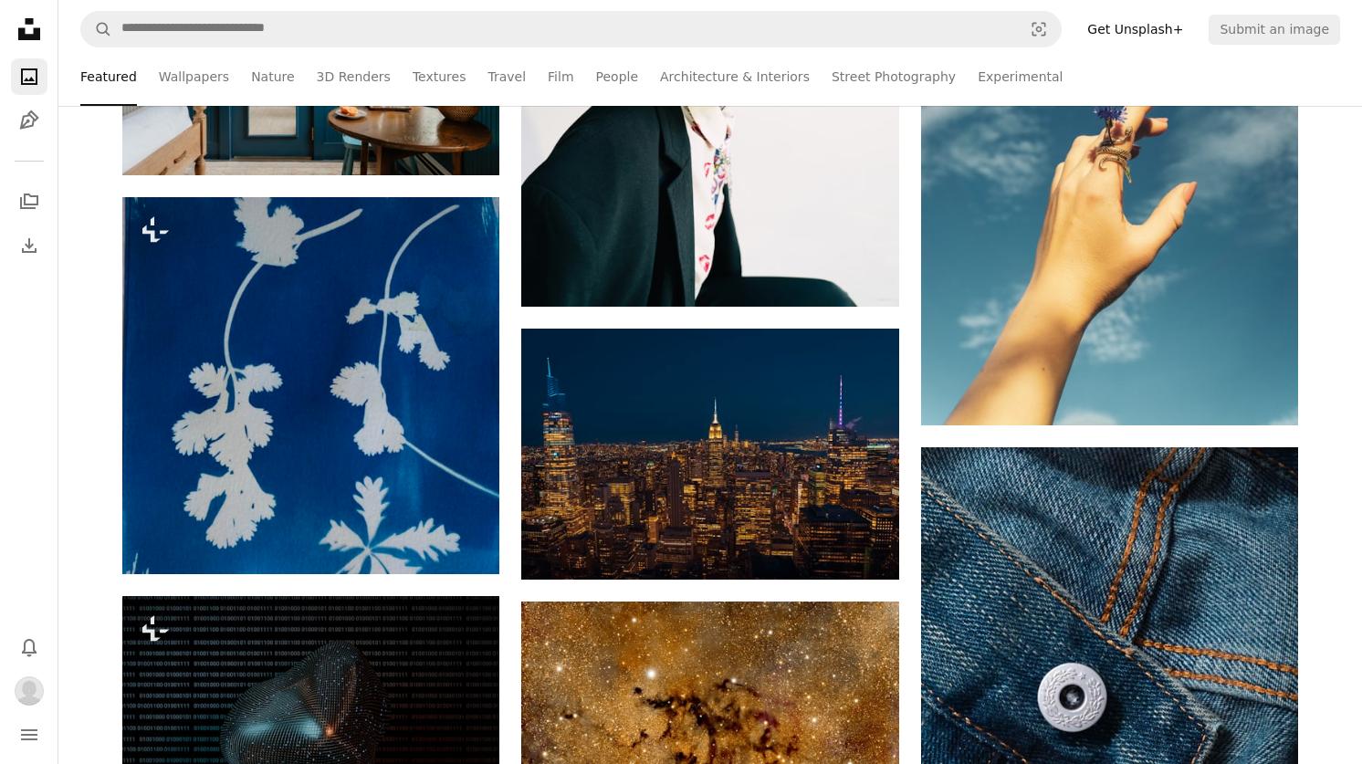
scroll to position [63626, 0]
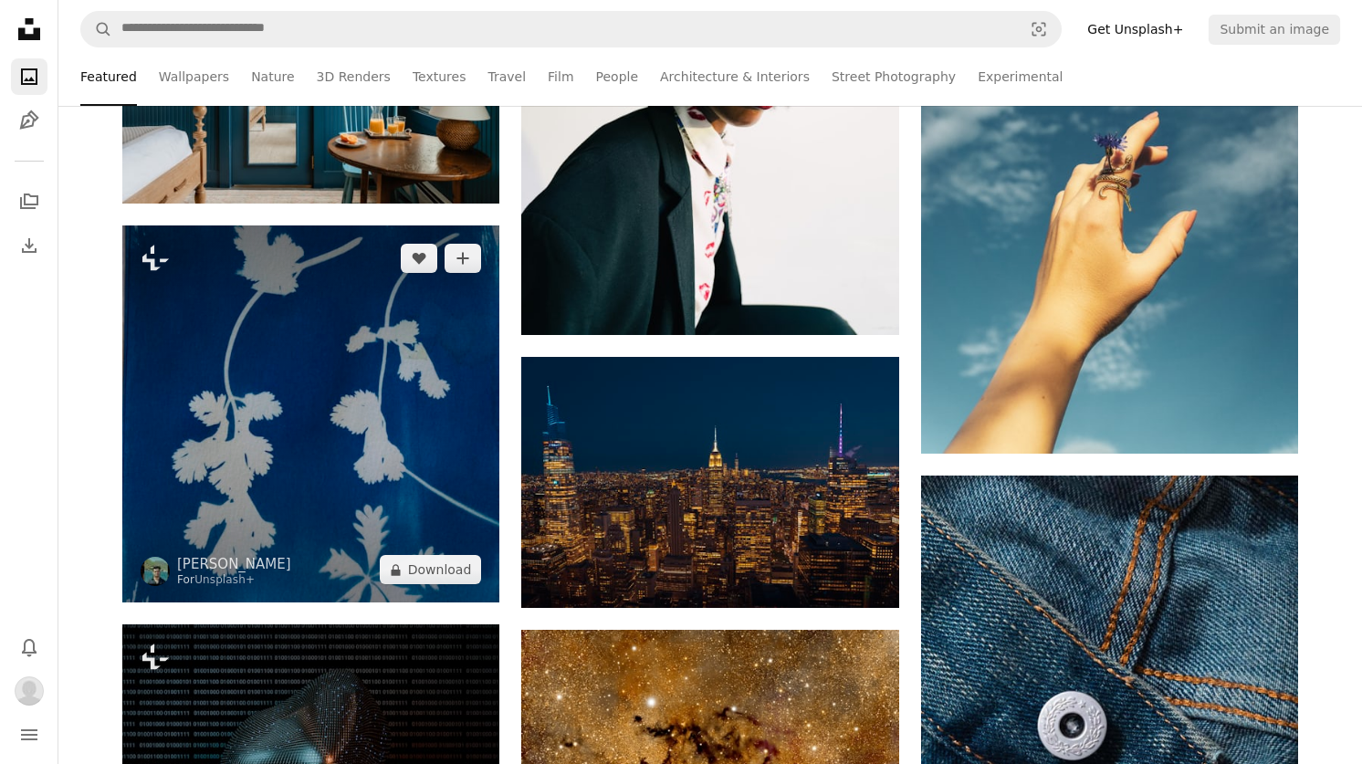
click at [420, 383] on img at bounding box center [310, 414] width 377 height 377
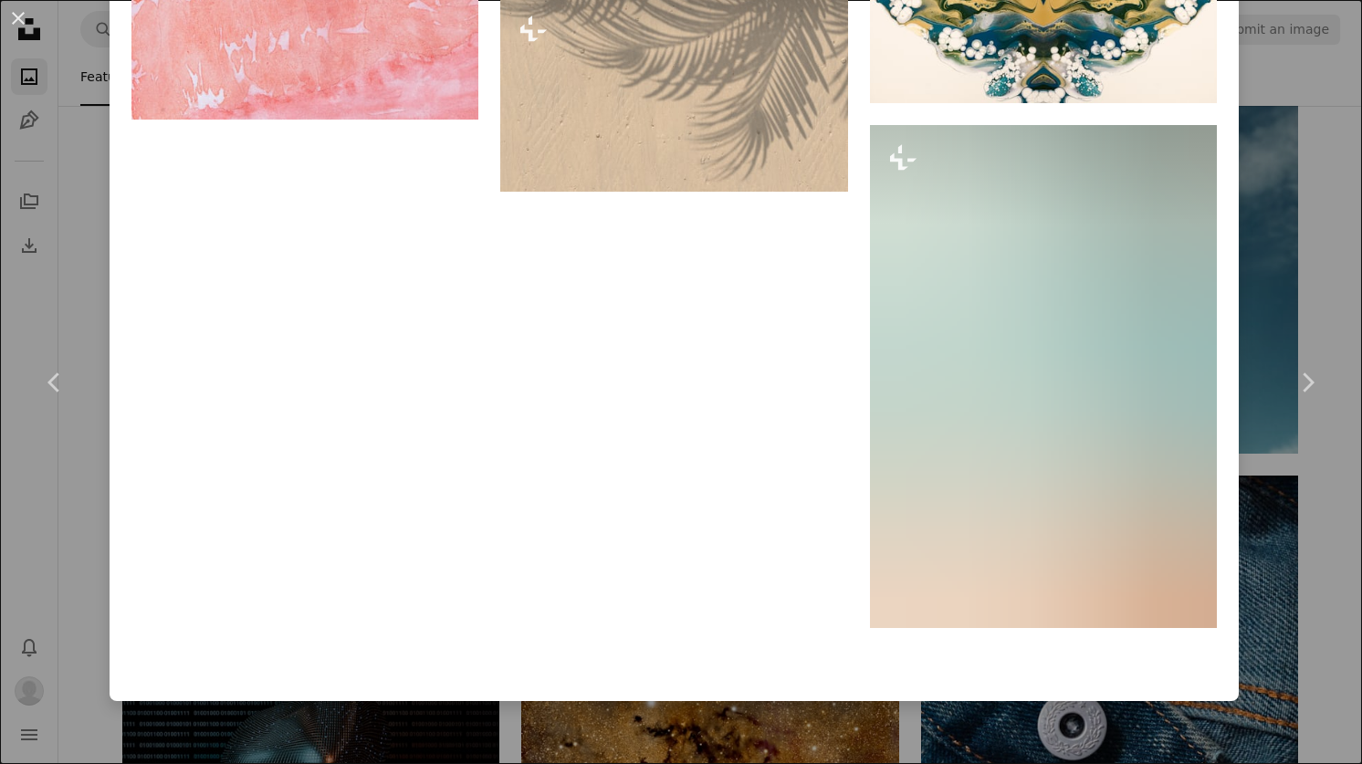
scroll to position [9182, 0]
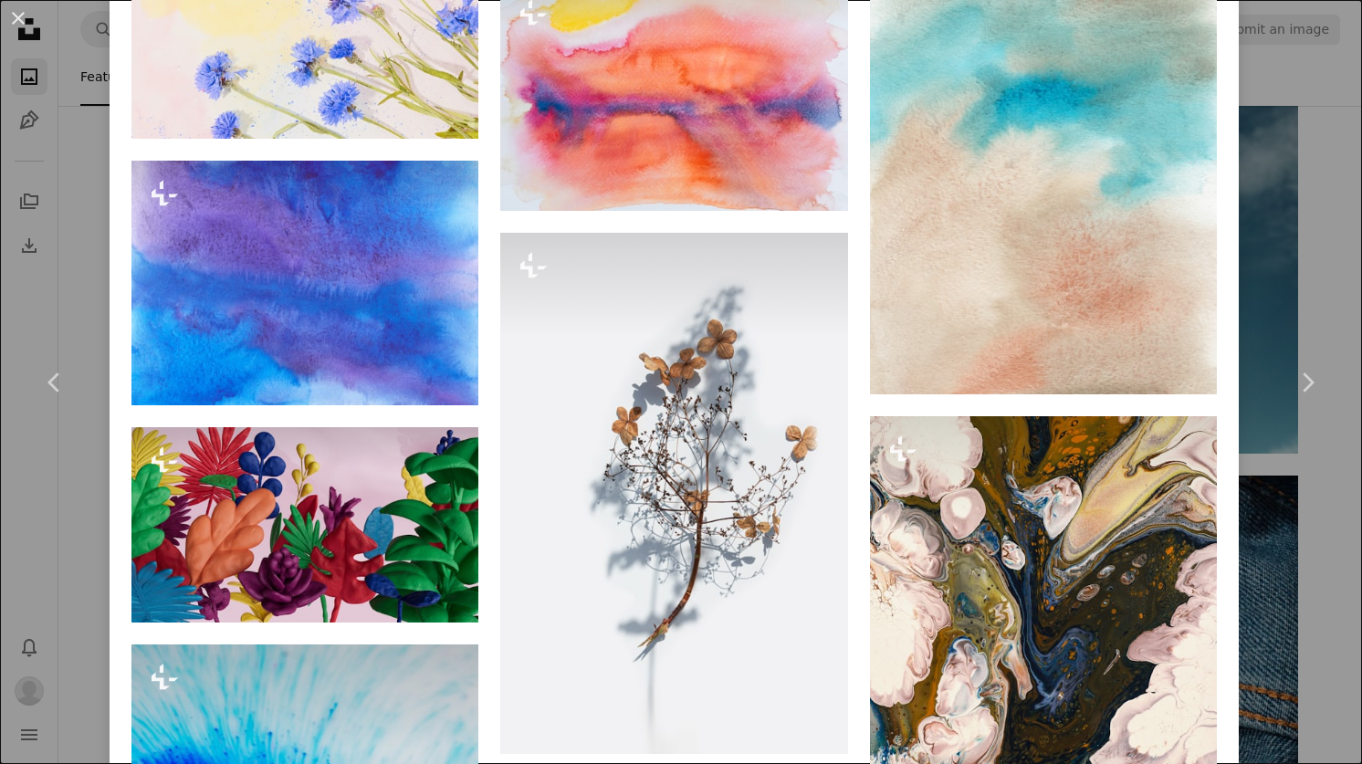
click at [1271, 219] on div "An X shape Chevron left Chevron right [PERSON_NAME] For Unsplash+ A heart A plu…" at bounding box center [681, 382] width 1362 height 764
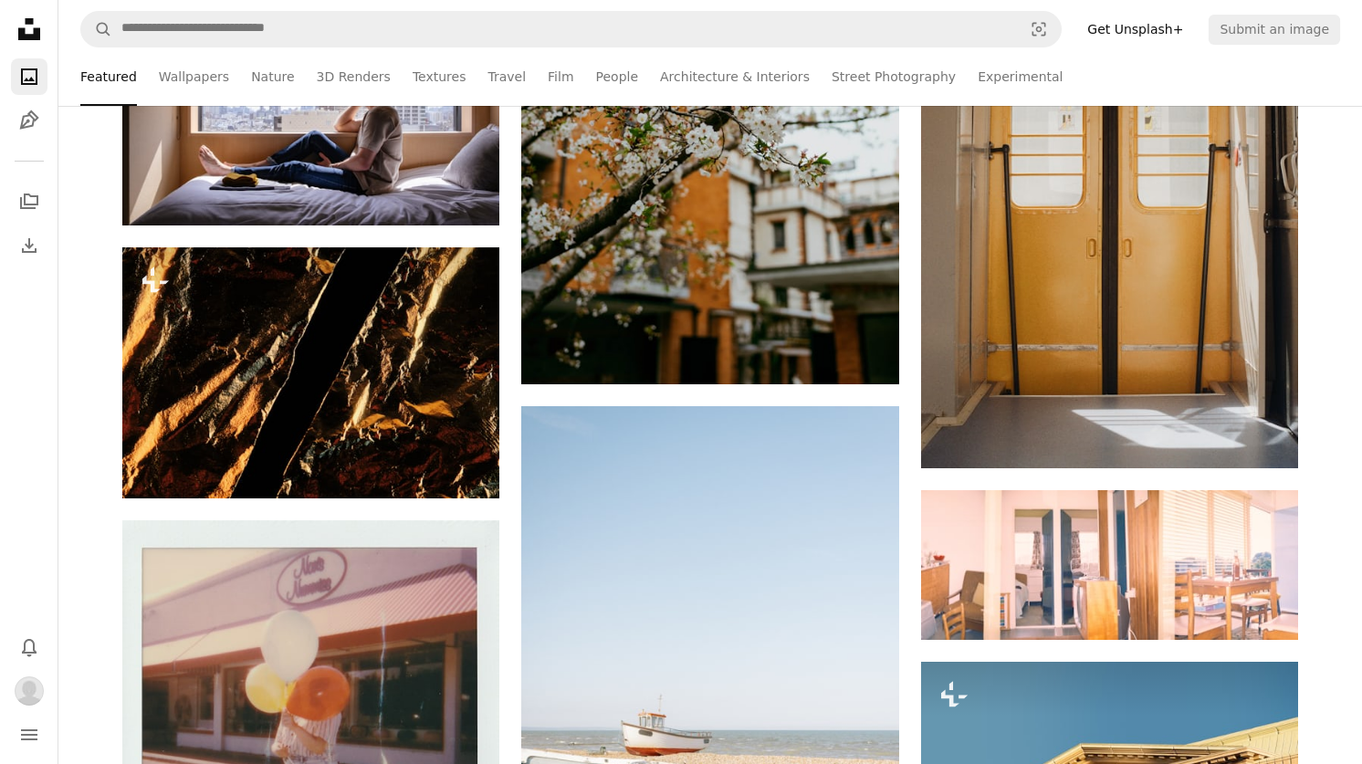
scroll to position [67241, 0]
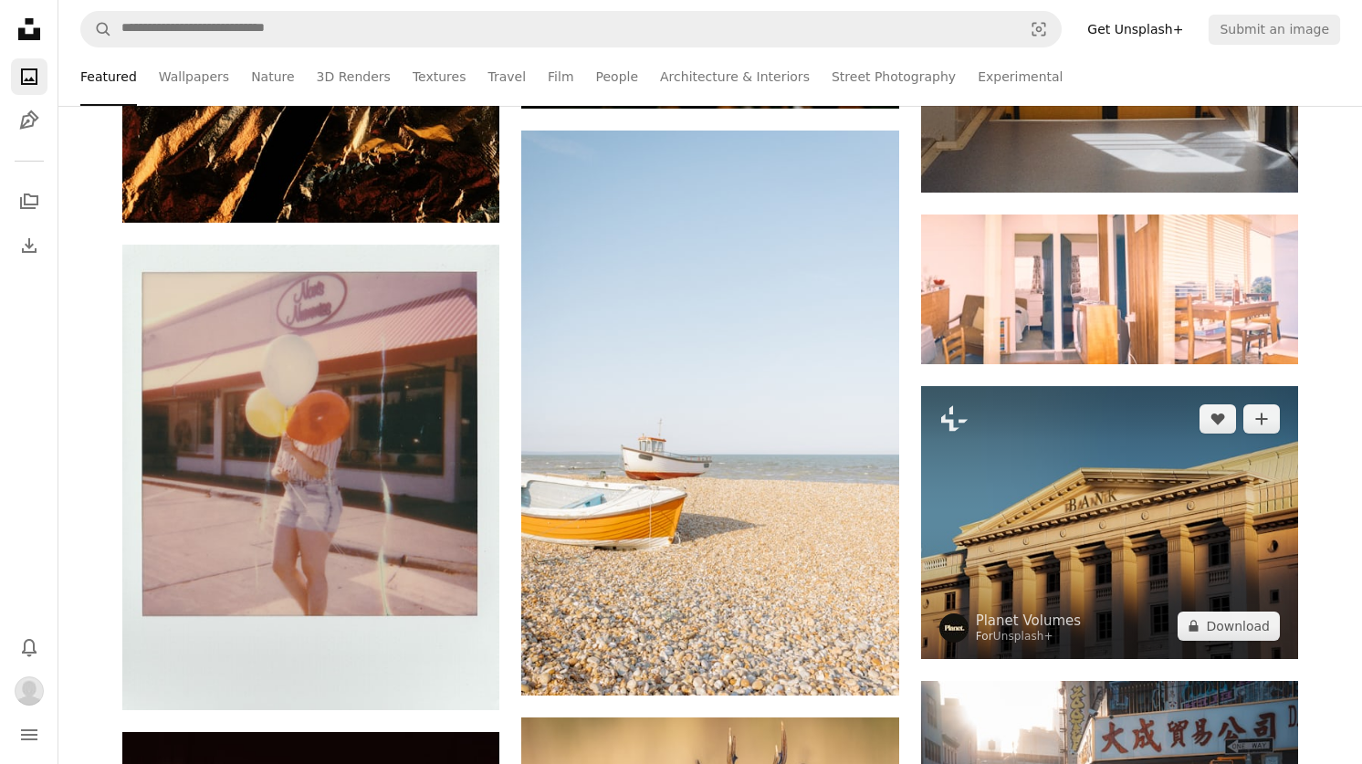
click at [1190, 459] on img at bounding box center [1109, 522] width 377 height 272
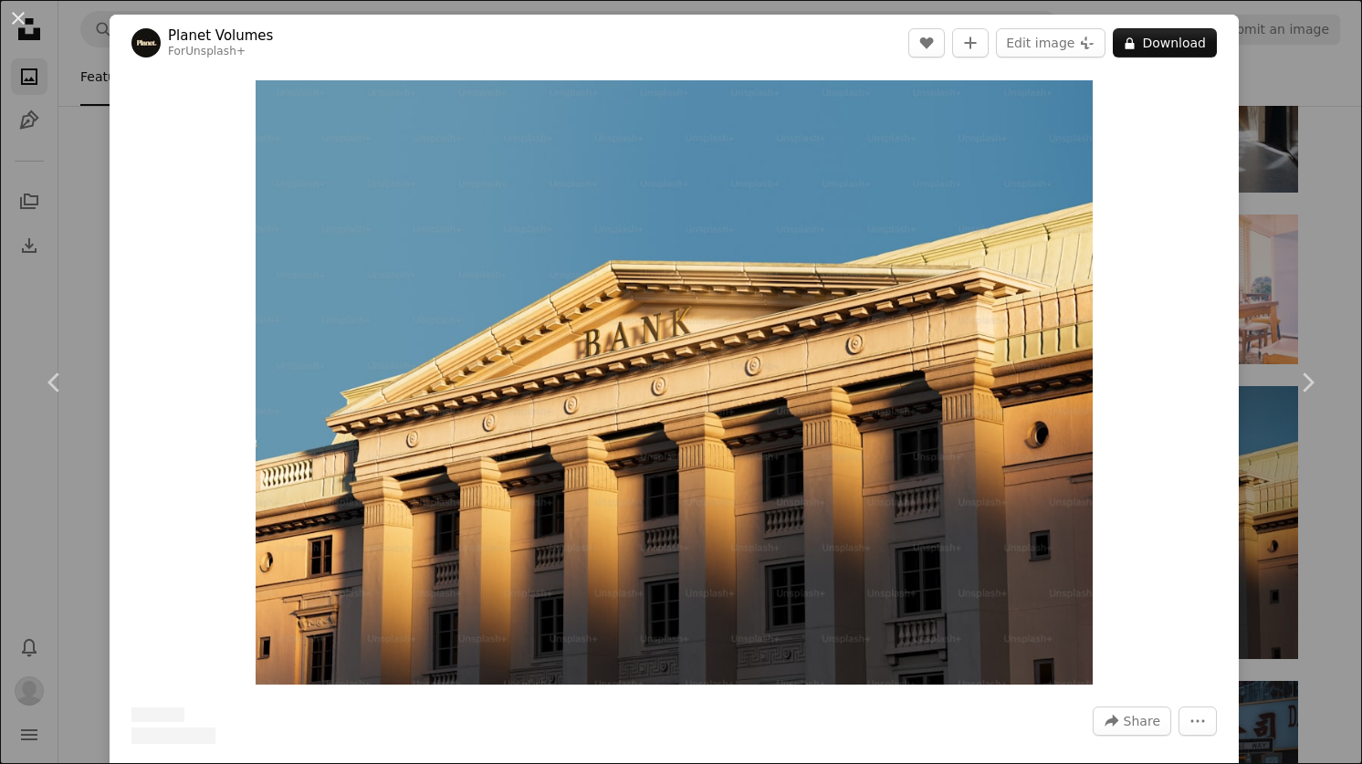
click at [1288, 254] on div "An X shape Chevron left Chevron right Planet Volumes For Unsplash+ A heart A pl…" at bounding box center [681, 382] width 1362 height 764
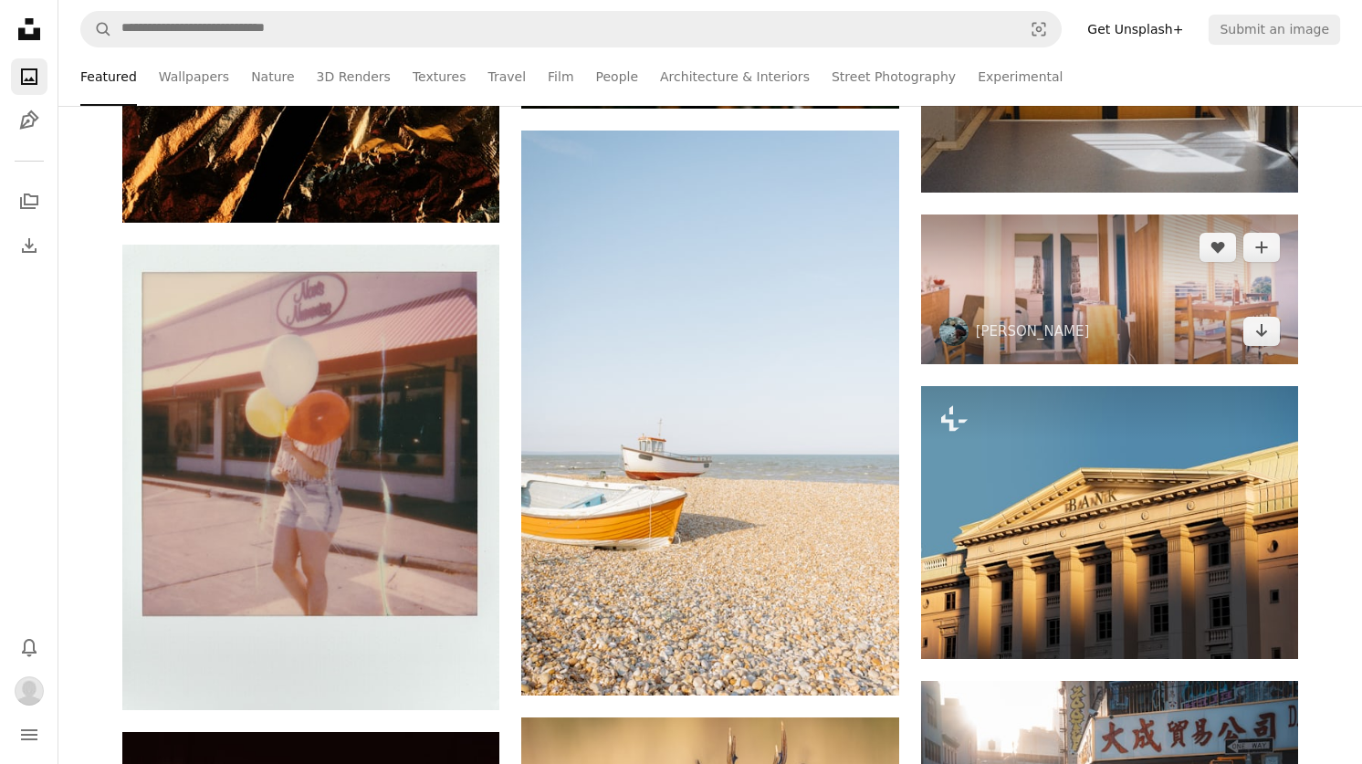
click at [1045, 285] on img at bounding box center [1109, 290] width 377 height 150
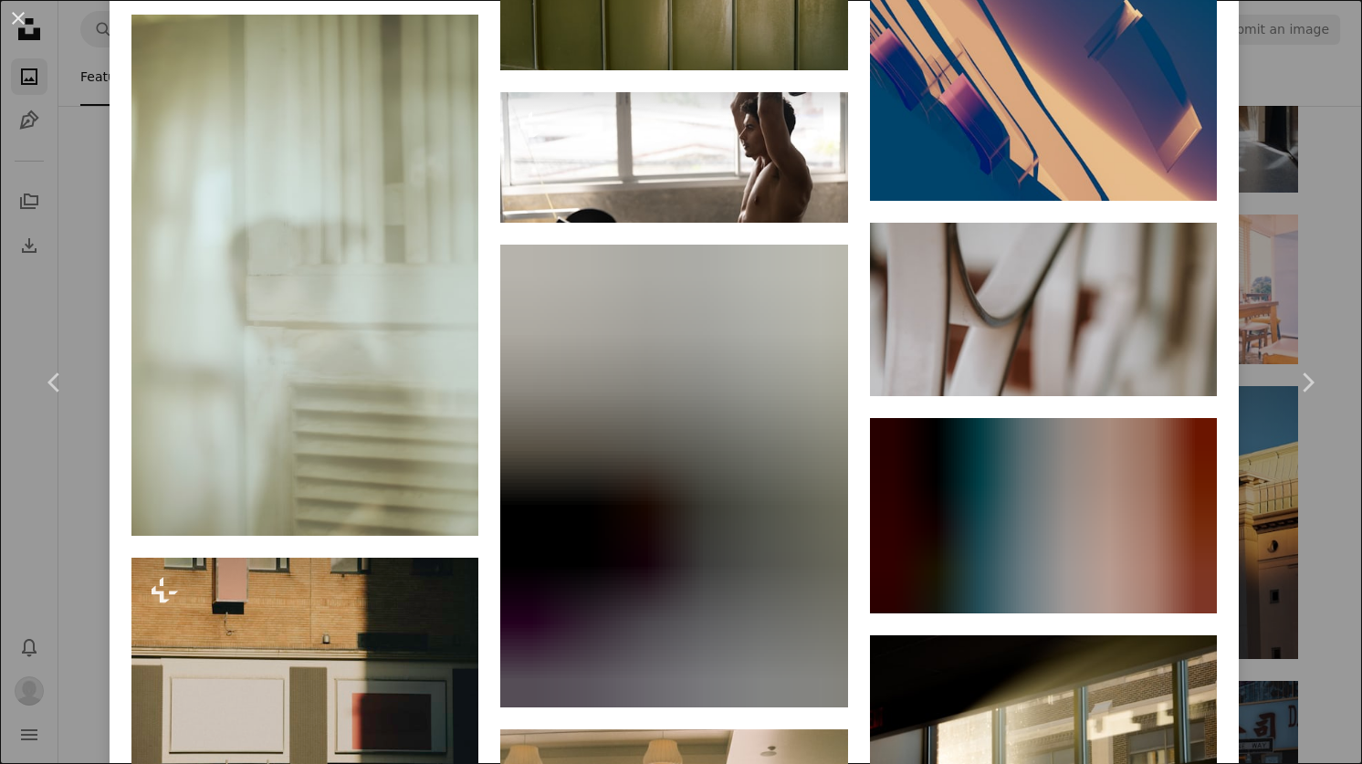
scroll to position [5191, 0]
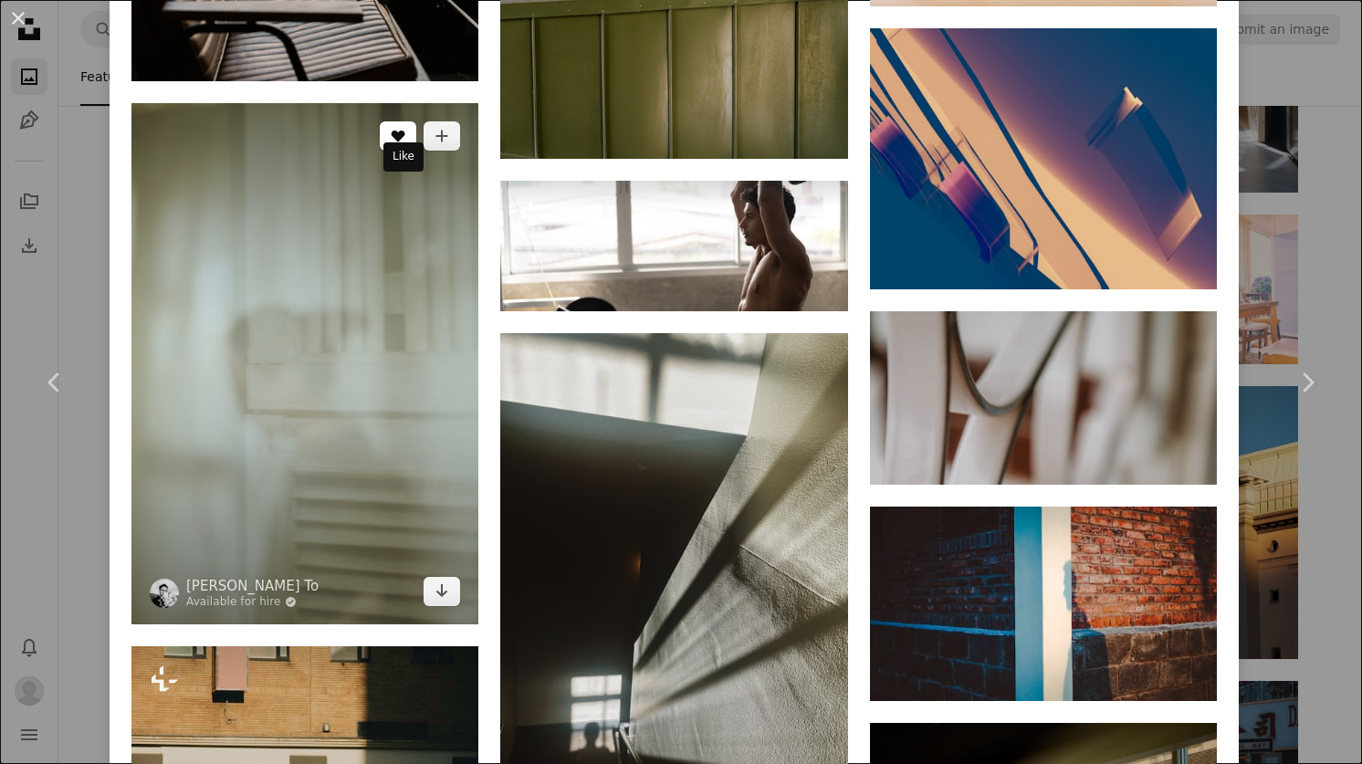
click at [394, 151] on button "A heart" at bounding box center [398, 135] width 37 height 29
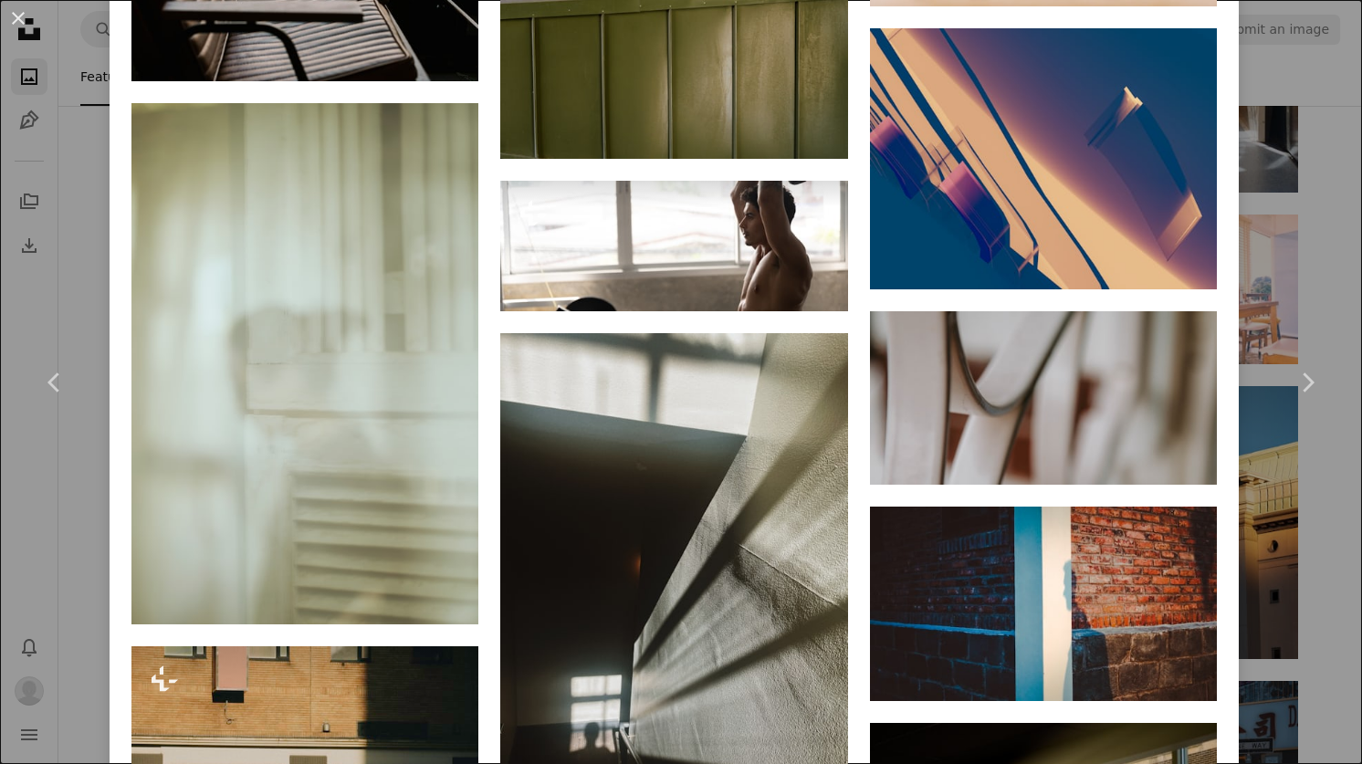
click at [1310, 87] on div "An X shape Chevron left Chevron right [PERSON_NAME] anniespratt A heart A plus …" at bounding box center [681, 382] width 1362 height 764
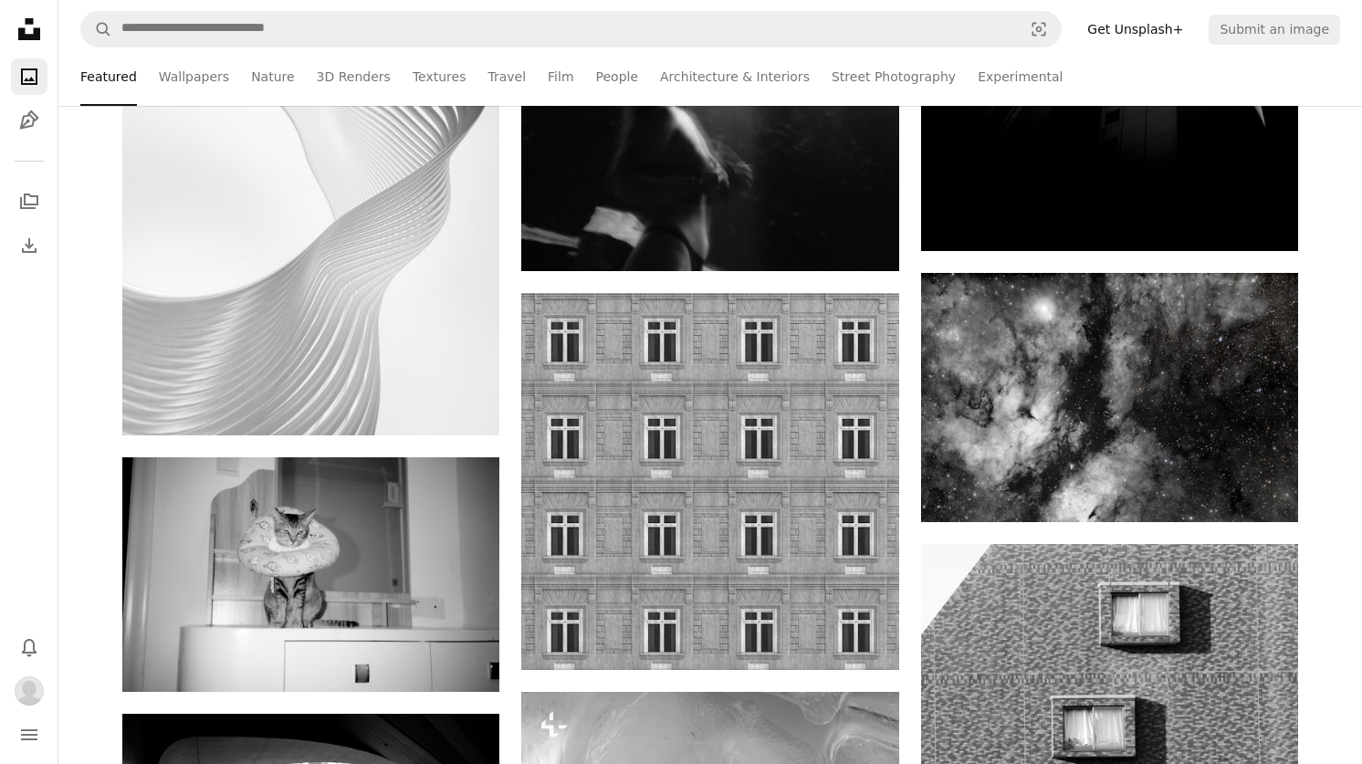
scroll to position [73376, 0]
